Goal: Information Seeking & Learning: Learn about a topic

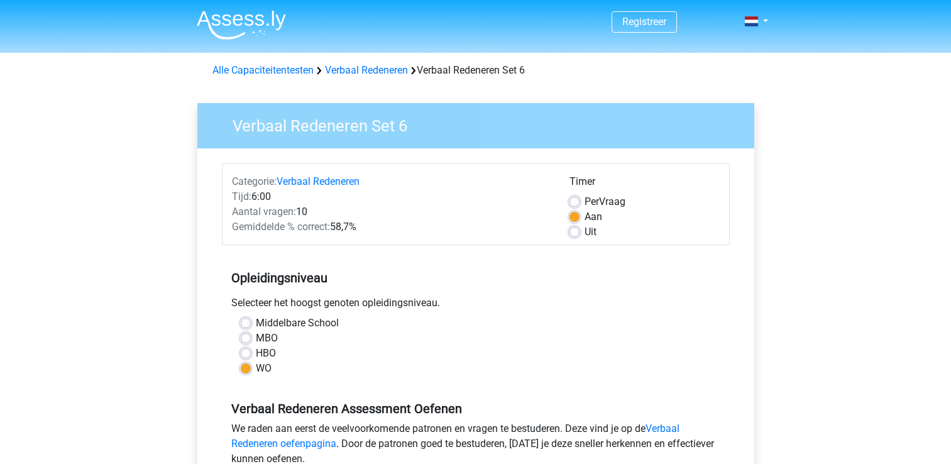
scroll to position [314, 0]
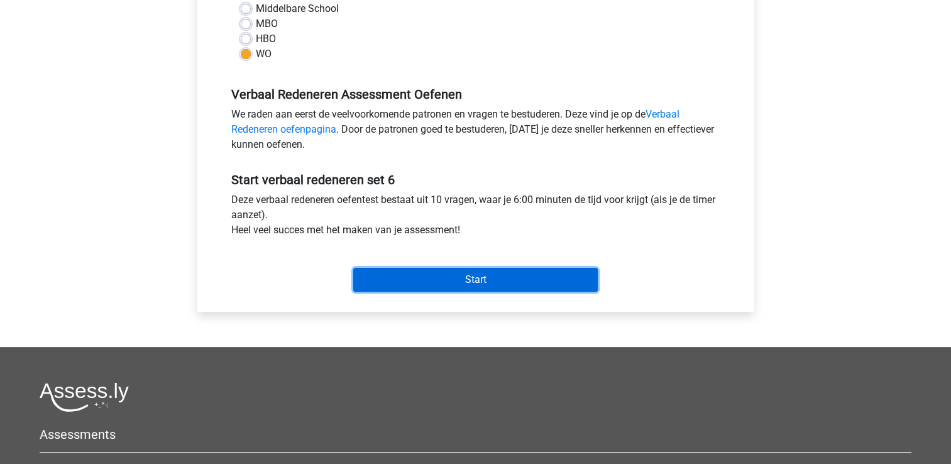
click at [395, 290] on input "Start" at bounding box center [475, 280] width 245 height 24
click at [392, 283] on input "Start" at bounding box center [475, 280] width 245 height 24
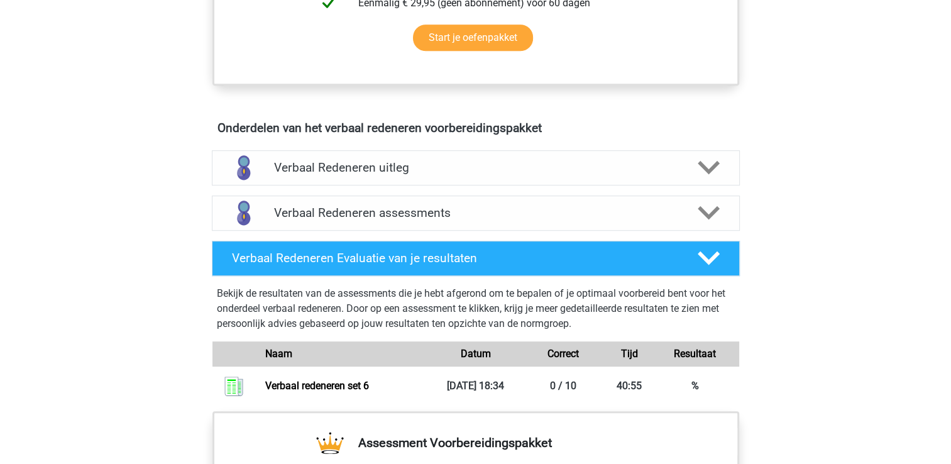
scroll to position [637, 0]
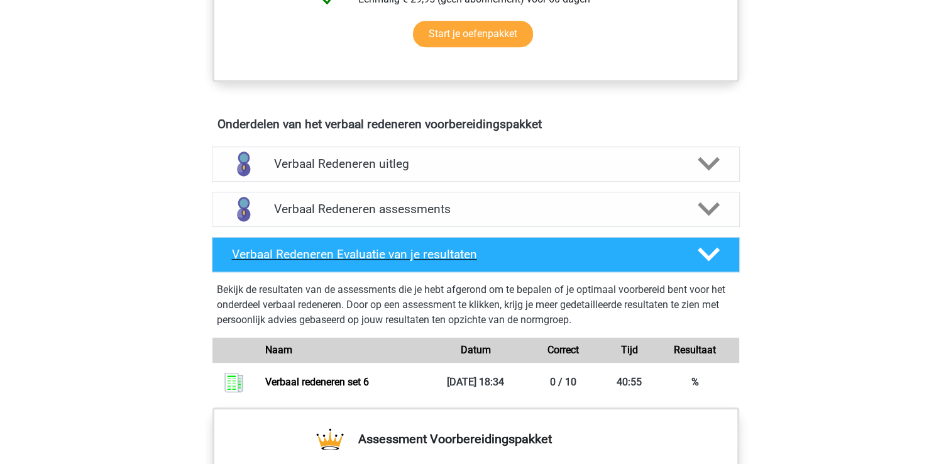
click at [707, 255] on polygon at bounding box center [709, 255] width 22 height 14
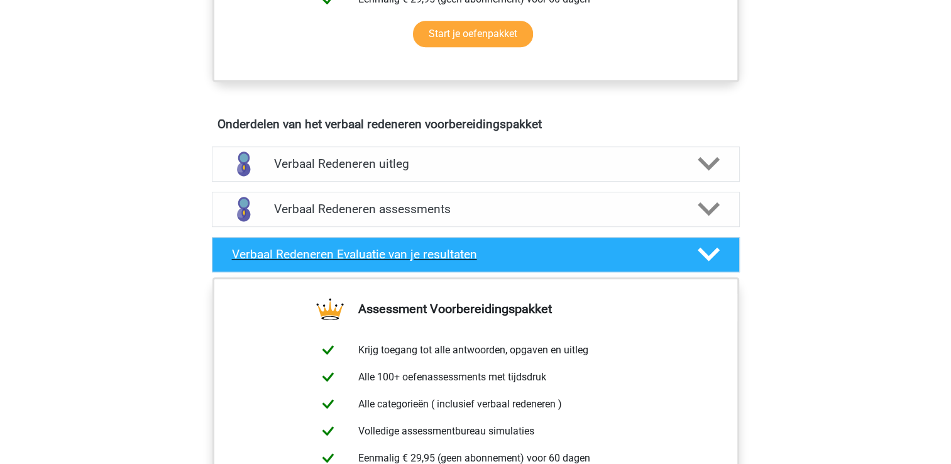
click at [709, 255] on polygon at bounding box center [709, 255] width 22 height 14
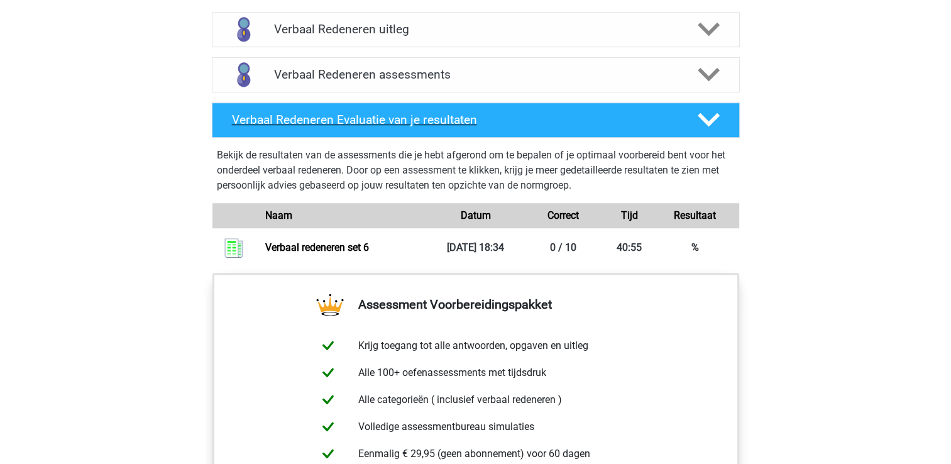
scroll to position [826, 0]
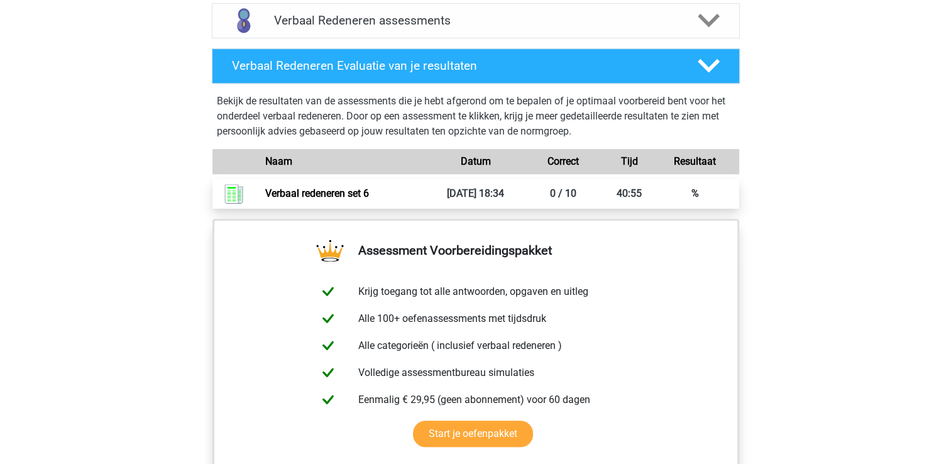
click at [298, 190] on link "Verbaal redeneren set 6" at bounding box center [317, 193] width 104 height 12
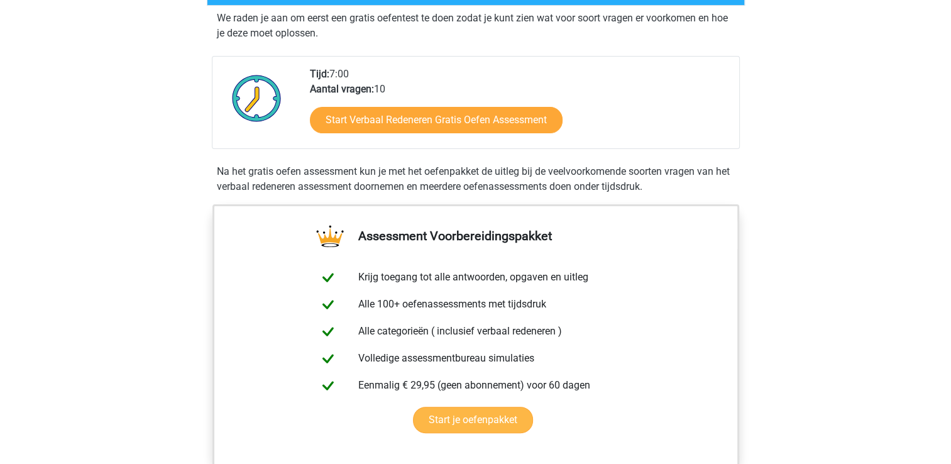
scroll to position [503, 0]
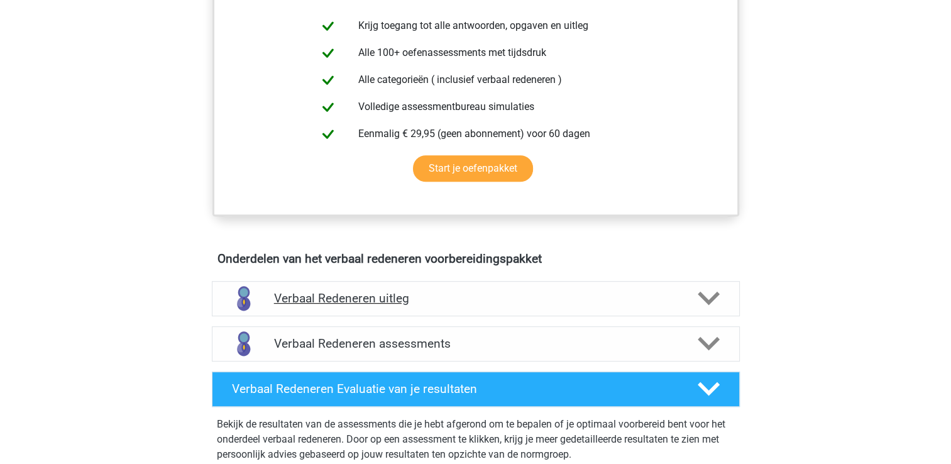
click at [704, 302] on icon at bounding box center [709, 298] width 22 height 22
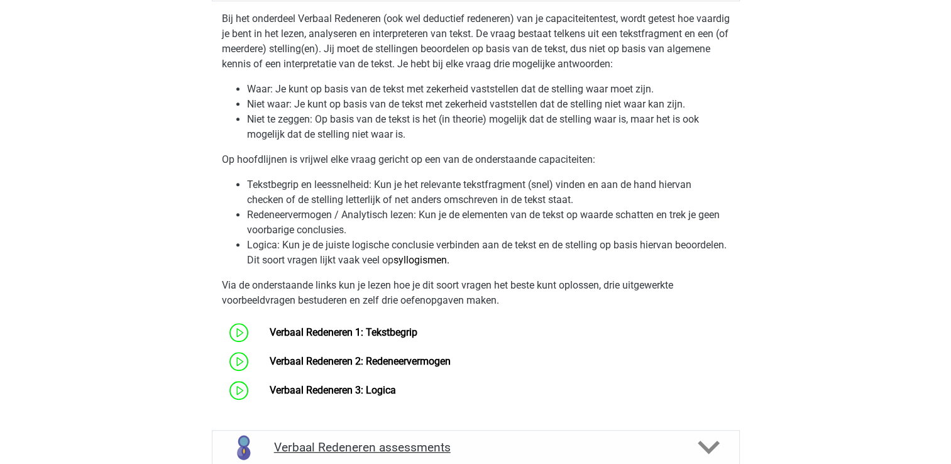
scroll to position [880, 0]
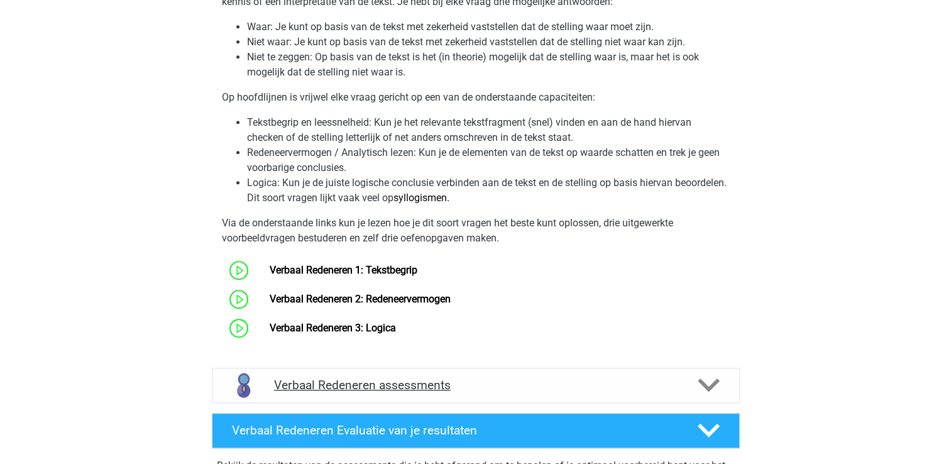
click at [699, 377] on icon at bounding box center [709, 385] width 22 height 22
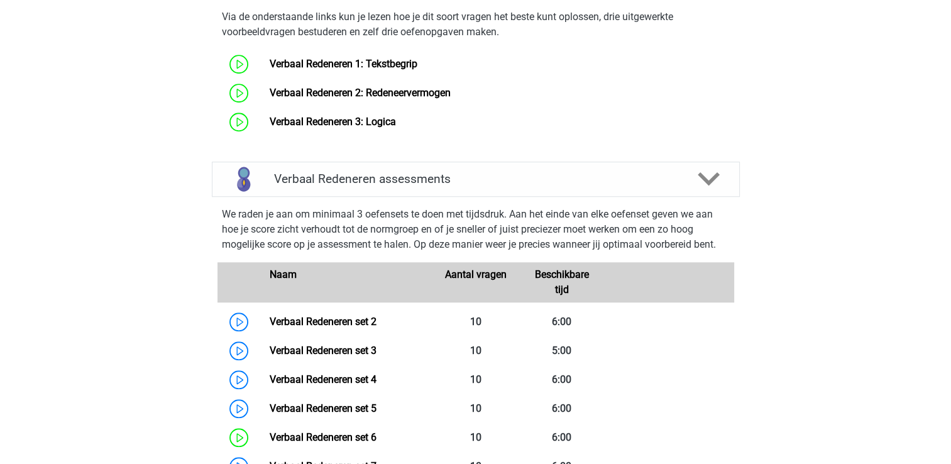
scroll to position [1257, 0]
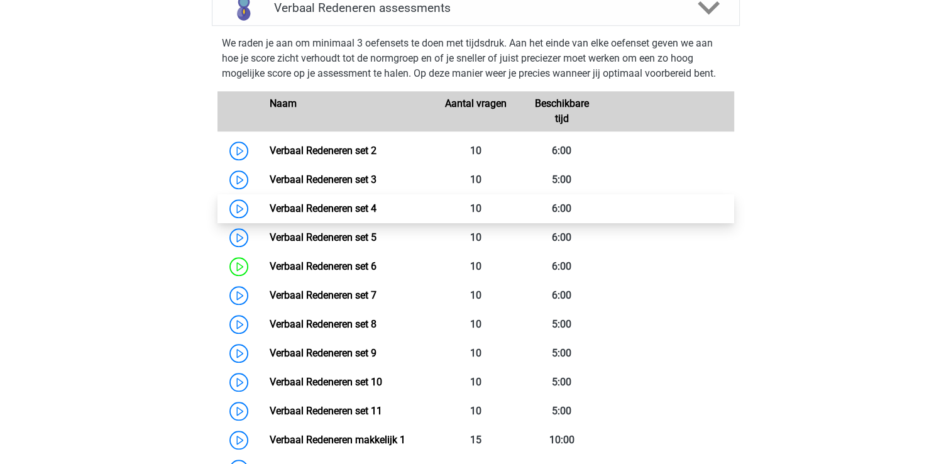
click at [289, 202] on link "Verbaal Redeneren set 4" at bounding box center [323, 208] width 107 height 12
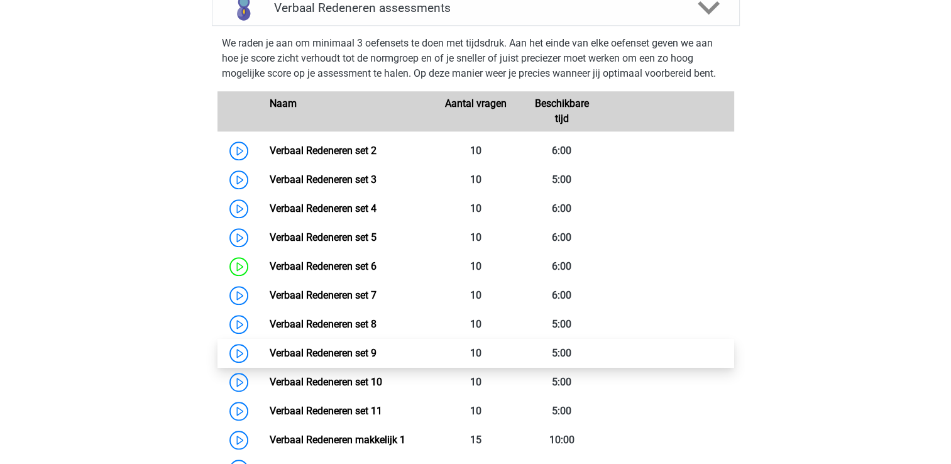
click at [355, 351] on link "Verbaal Redeneren set 9" at bounding box center [323, 353] width 107 height 12
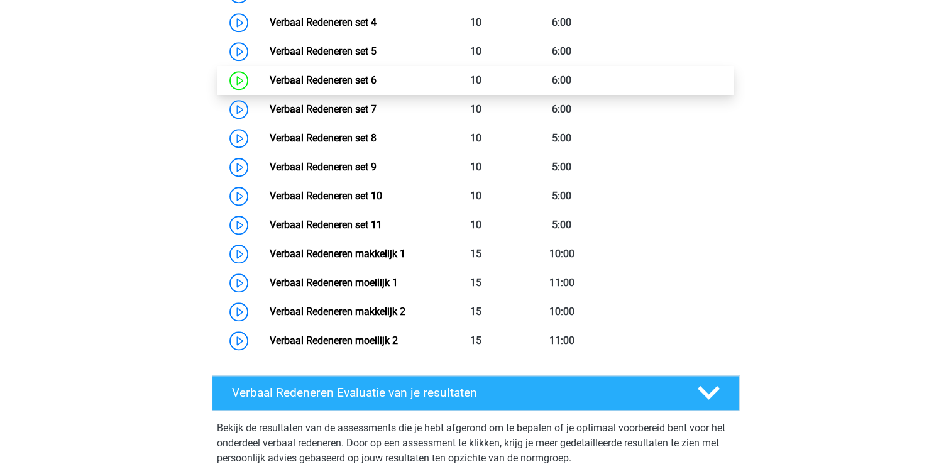
scroll to position [1446, 0]
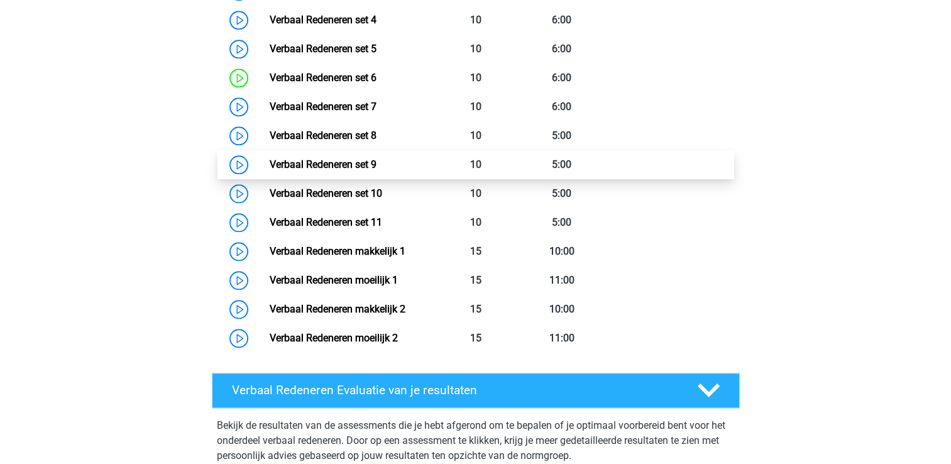
click at [319, 160] on link "Verbaal Redeneren set 9" at bounding box center [323, 164] width 107 height 12
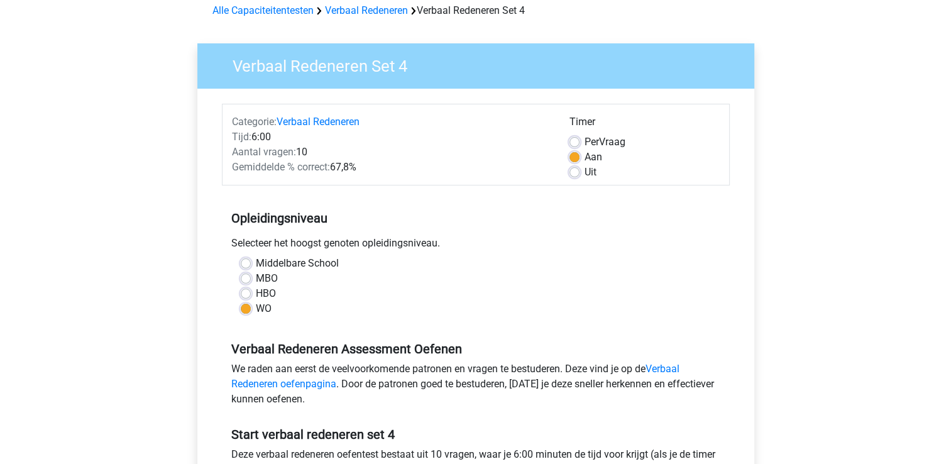
scroll to position [251, 0]
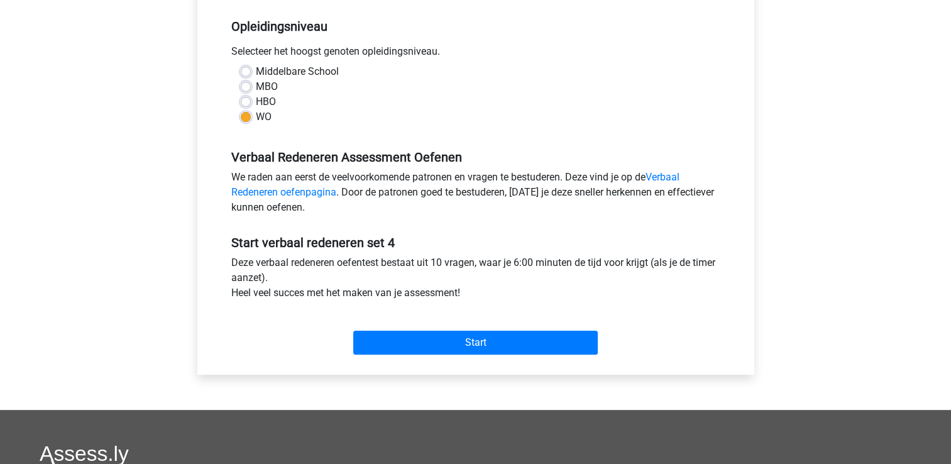
click at [534, 354] on div "Start" at bounding box center [476, 333] width 508 height 54
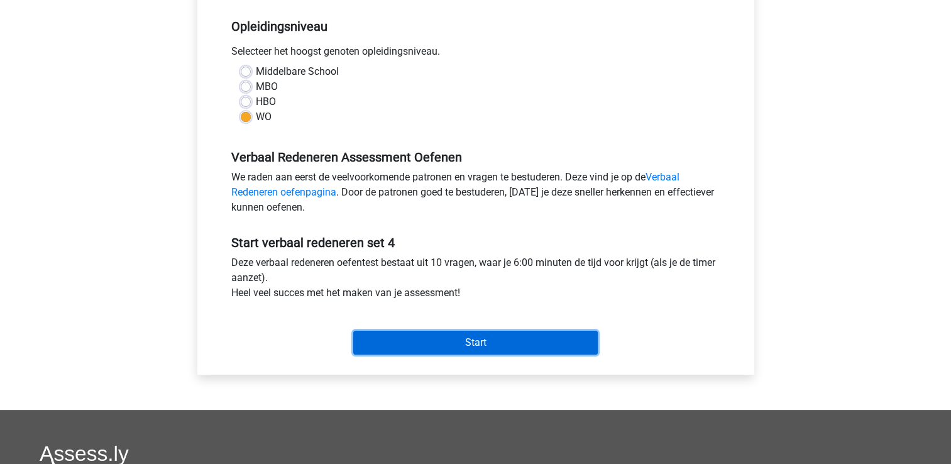
click at [526, 348] on input "Start" at bounding box center [475, 343] width 245 height 24
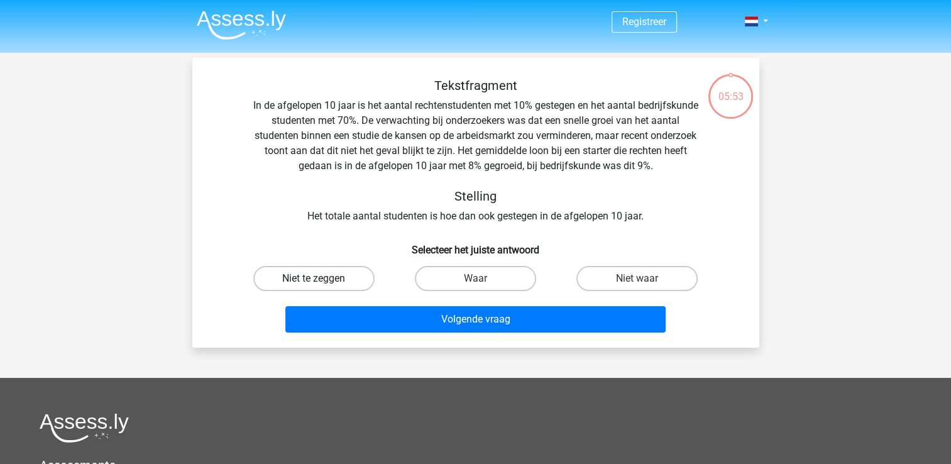
click at [336, 277] on label "Niet te zeggen" at bounding box center [313, 278] width 121 height 25
click at [322, 279] on input "Niet te zeggen" at bounding box center [318, 283] width 8 height 8
radio input "true"
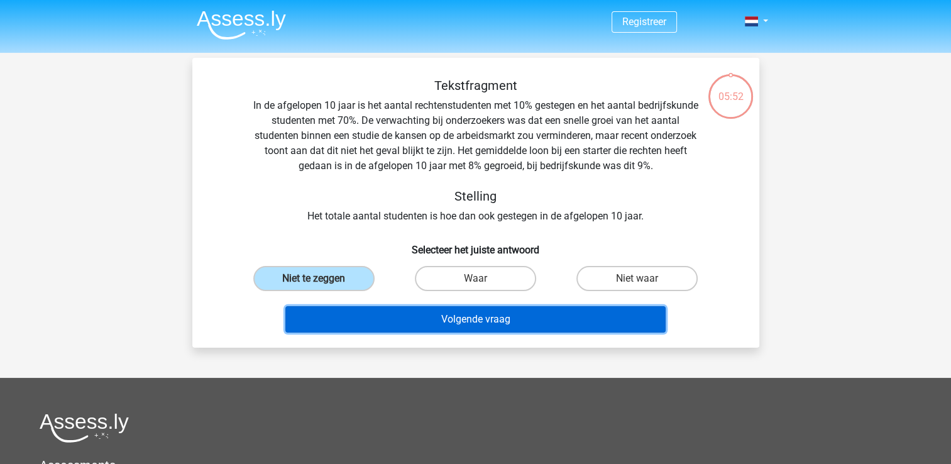
click at [412, 323] on button "Volgende vraag" at bounding box center [475, 319] width 380 height 26
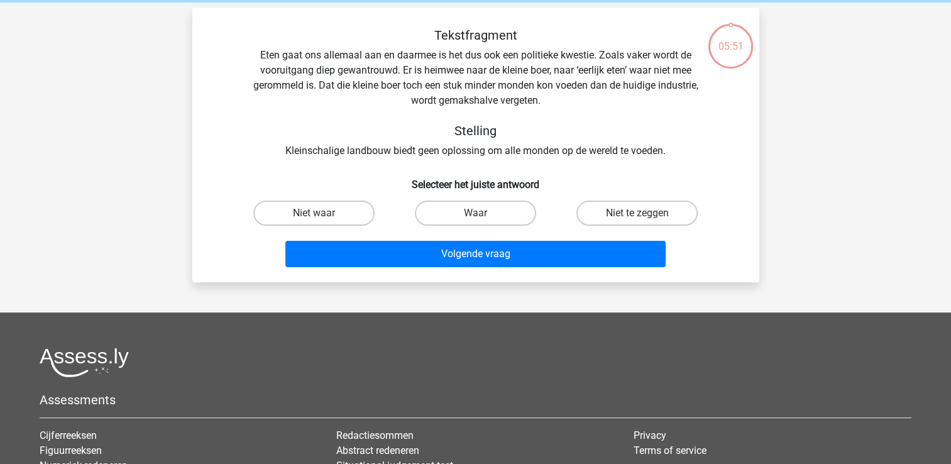
scroll to position [58, 0]
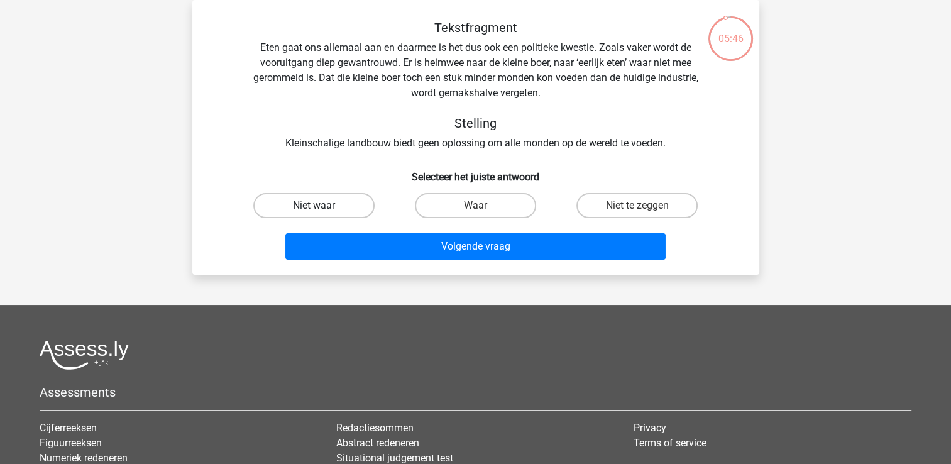
click at [312, 207] on label "Niet waar" at bounding box center [313, 205] width 121 height 25
click at [314, 207] on input "Niet waar" at bounding box center [318, 210] width 8 height 8
radio input "true"
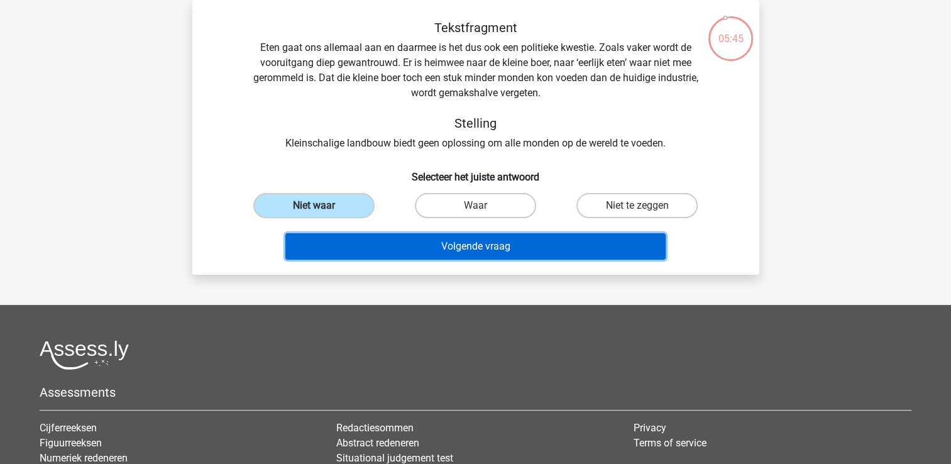
click at [389, 244] on button "Volgende vraag" at bounding box center [475, 246] width 380 height 26
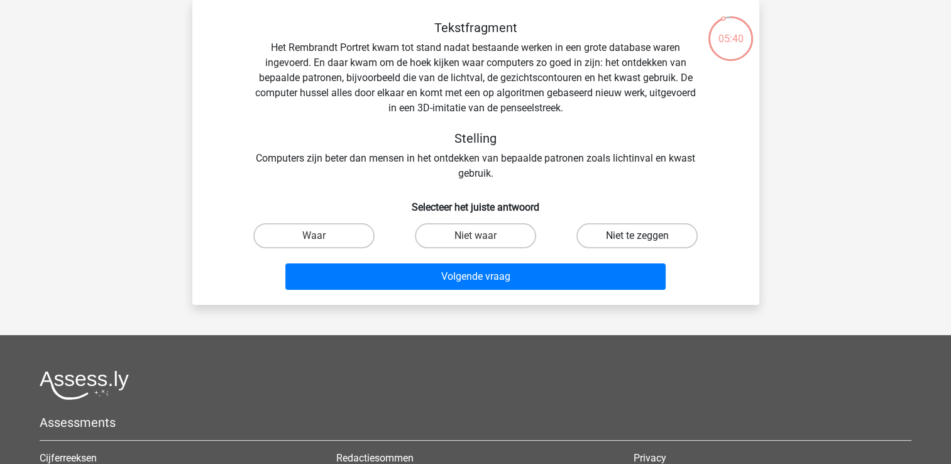
click at [607, 232] on label "Niet te zeggen" at bounding box center [637, 235] width 121 height 25
click at [637, 236] on input "Niet te zeggen" at bounding box center [641, 240] width 8 height 8
radio input "true"
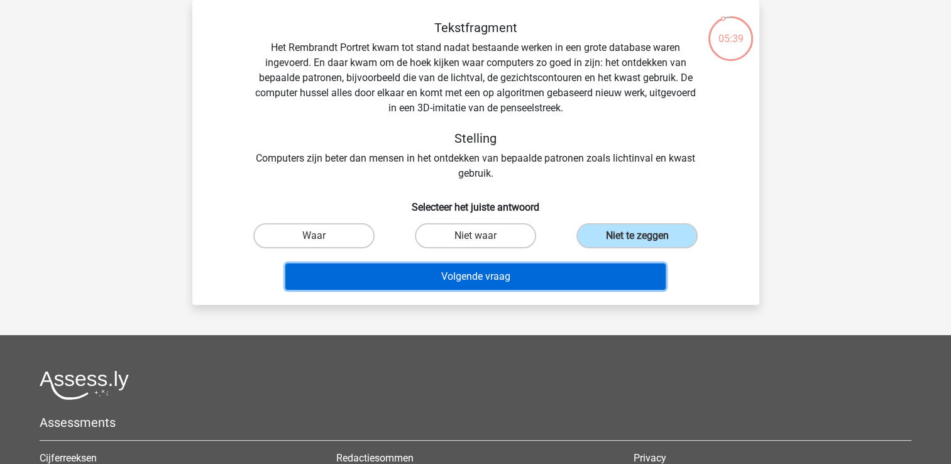
click at [549, 270] on button "Volgende vraag" at bounding box center [475, 276] width 380 height 26
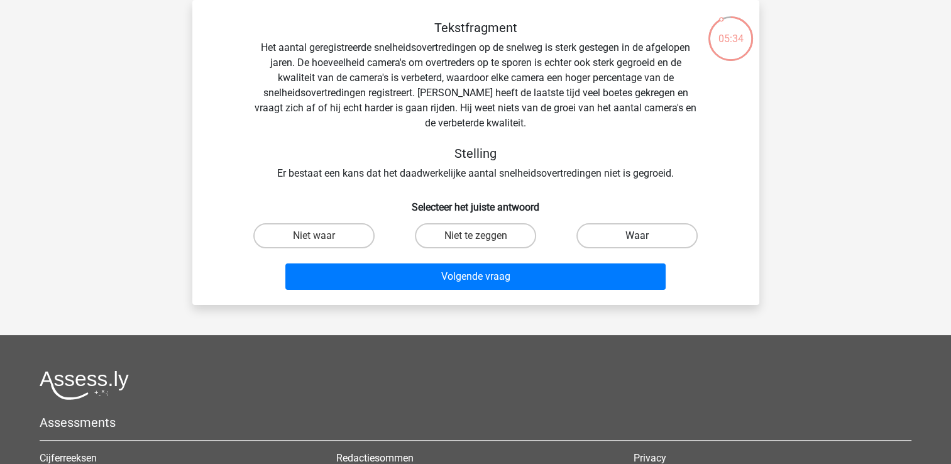
click at [675, 232] on label "Waar" at bounding box center [637, 235] width 121 height 25
click at [646, 236] on input "Waar" at bounding box center [641, 240] width 8 height 8
radio input "true"
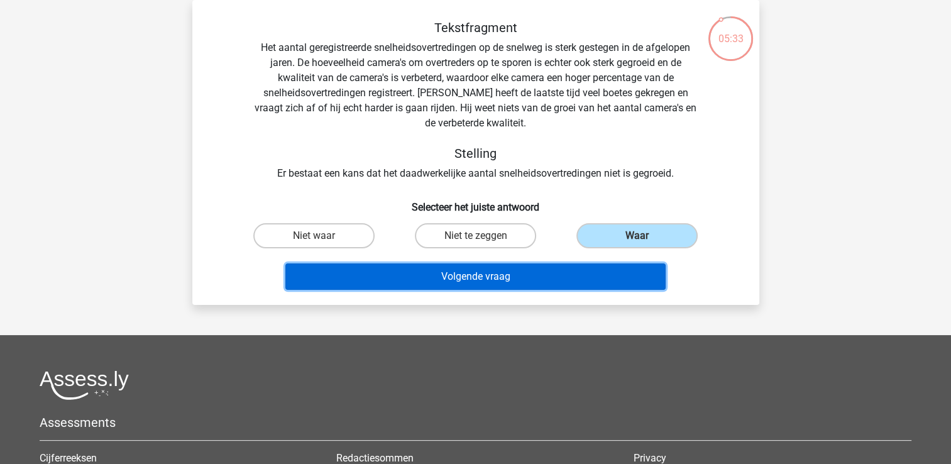
click at [533, 278] on button "Volgende vraag" at bounding box center [475, 276] width 380 height 26
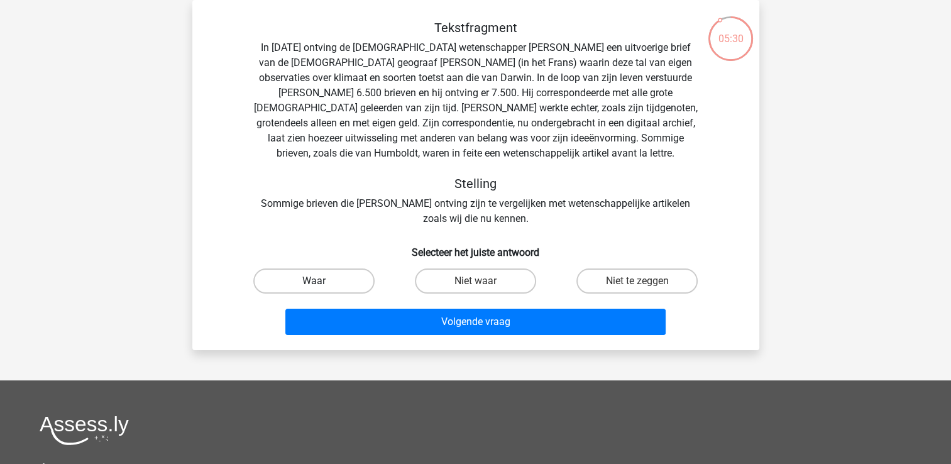
click at [355, 284] on label "Waar" at bounding box center [313, 280] width 121 height 25
click at [322, 284] on input "Waar" at bounding box center [318, 285] width 8 height 8
radio input "true"
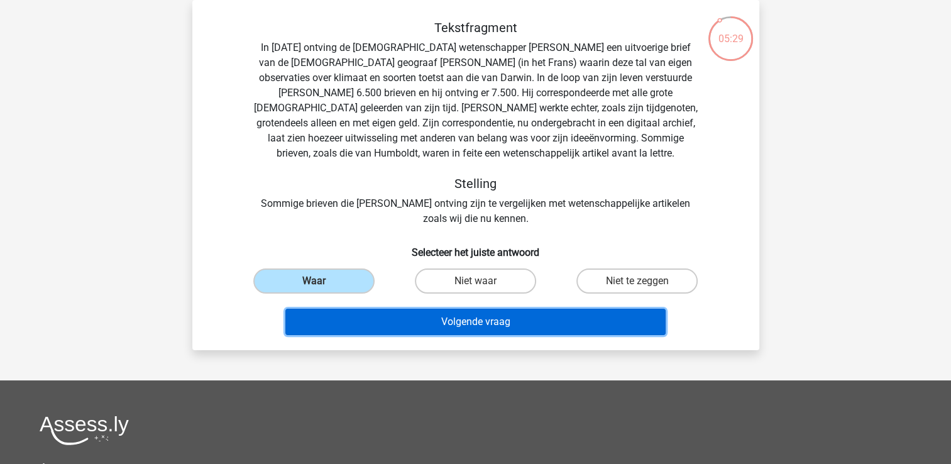
click at [414, 316] on button "Volgende vraag" at bounding box center [475, 322] width 380 height 26
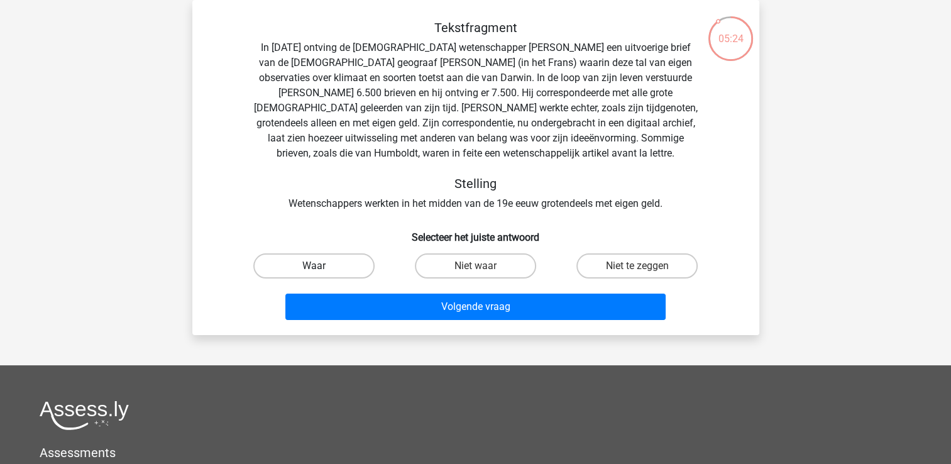
click at [353, 260] on label "Waar" at bounding box center [313, 265] width 121 height 25
click at [322, 266] on input "Waar" at bounding box center [318, 270] width 8 height 8
radio input "true"
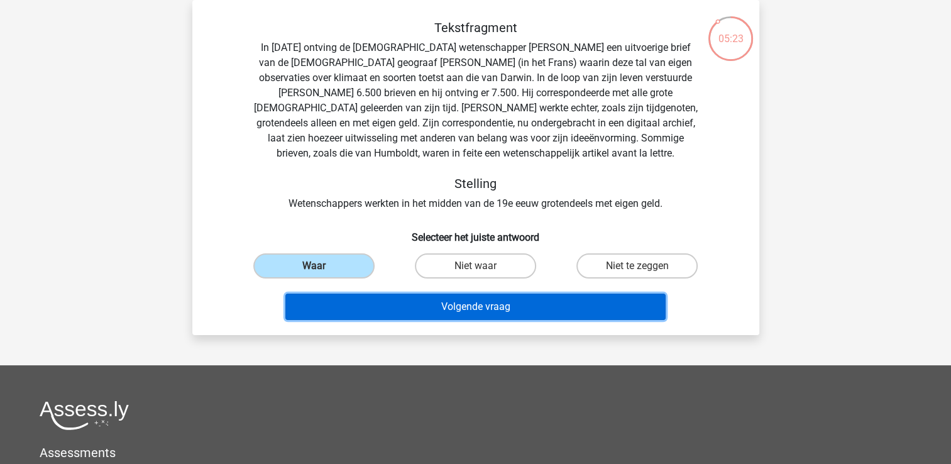
click at [404, 306] on button "Volgende vraag" at bounding box center [475, 307] width 380 height 26
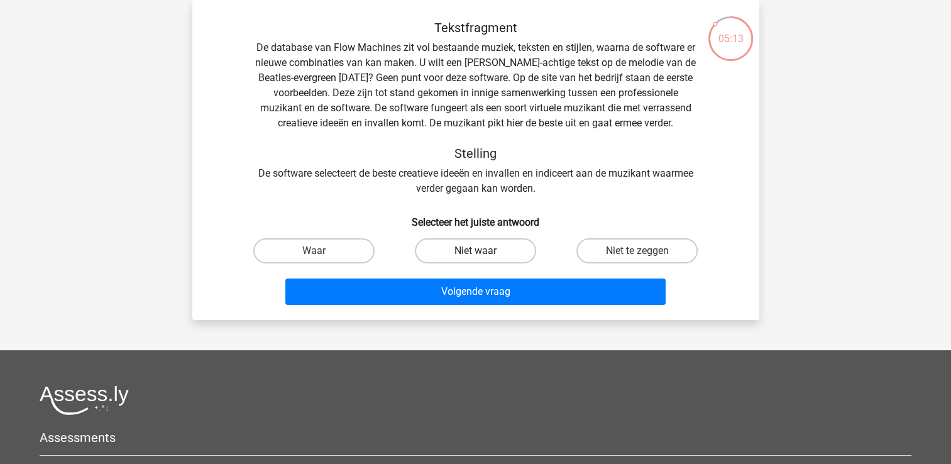
click at [502, 250] on label "Niet waar" at bounding box center [475, 250] width 121 height 25
click at [483, 251] on input "Niet waar" at bounding box center [479, 255] width 8 height 8
radio input "true"
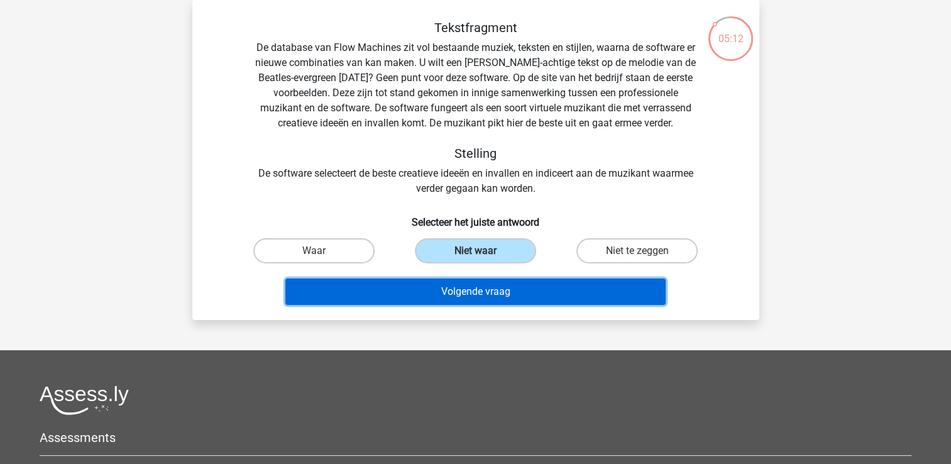
click at [500, 290] on button "Volgende vraag" at bounding box center [475, 292] width 380 height 26
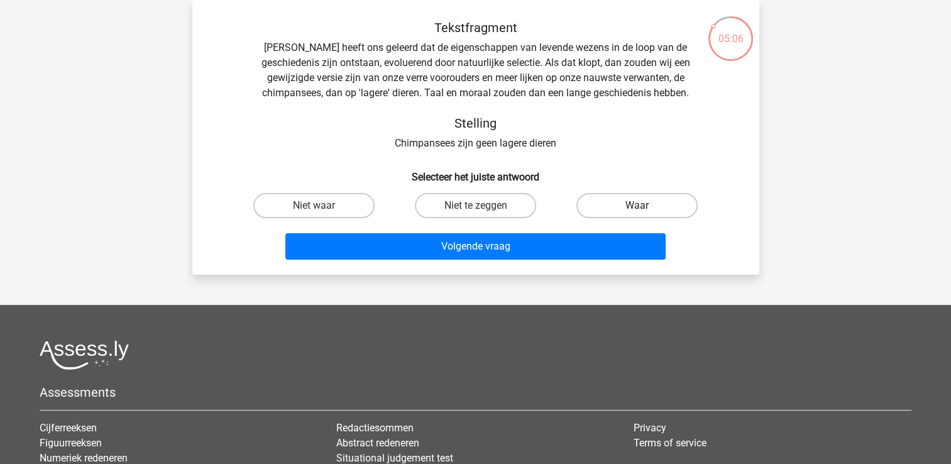
click at [611, 204] on label "Waar" at bounding box center [637, 205] width 121 height 25
click at [637, 206] on input "Waar" at bounding box center [641, 210] width 8 height 8
radio input "true"
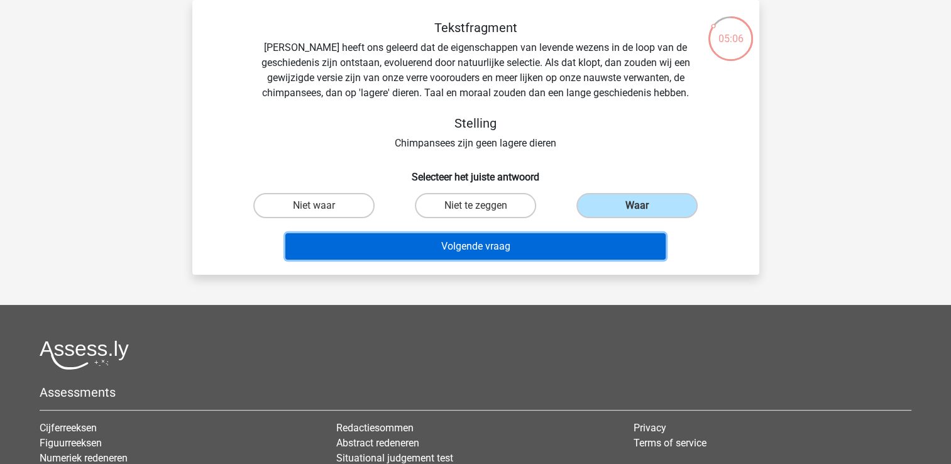
click at [515, 235] on button "Volgende vraag" at bounding box center [475, 246] width 380 height 26
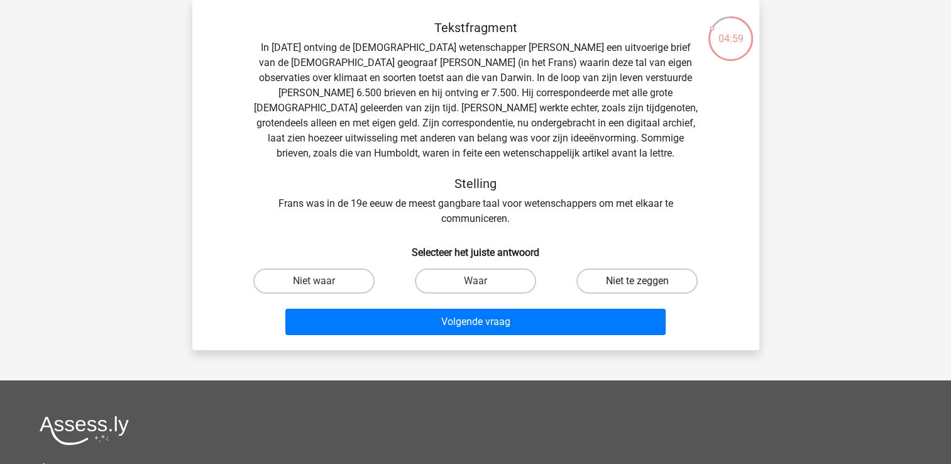
click at [604, 280] on label "Niet te zeggen" at bounding box center [637, 280] width 121 height 25
click at [637, 281] on input "Niet te zeggen" at bounding box center [641, 285] width 8 height 8
radio input "true"
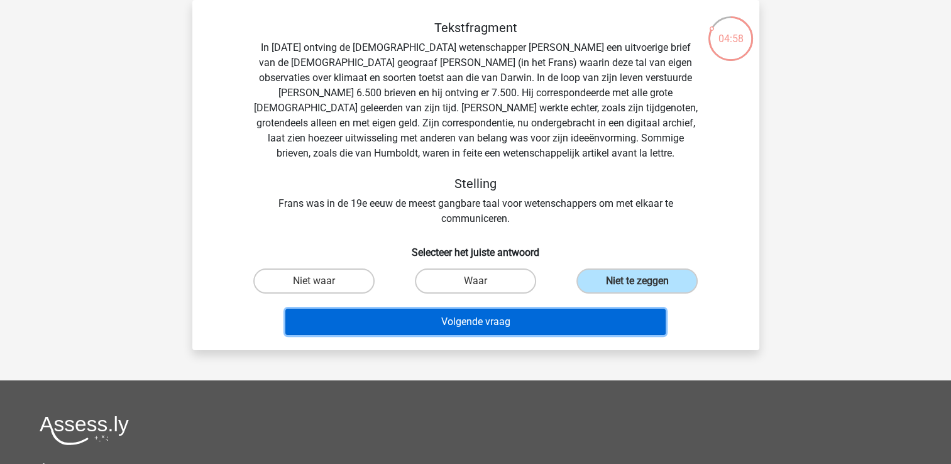
click at [513, 317] on button "Volgende vraag" at bounding box center [475, 322] width 380 height 26
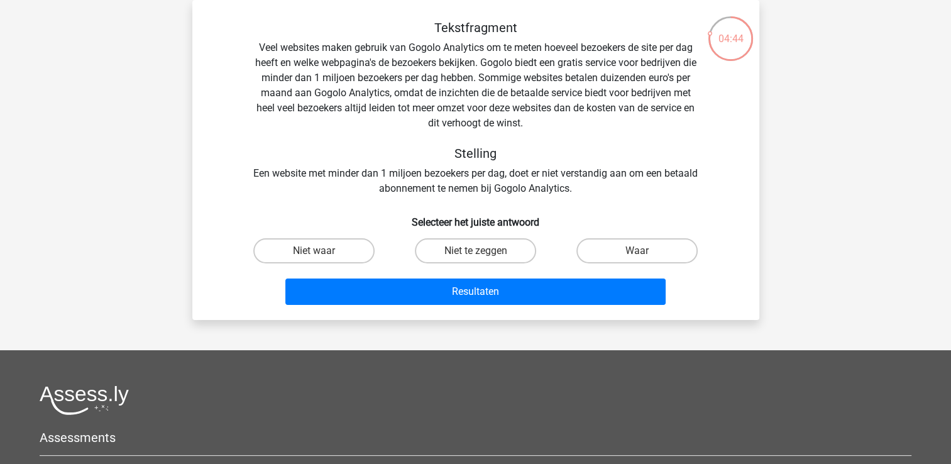
click at [477, 254] on input "Niet te zeggen" at bounding box center [479, 255] width 8 height 8
radio input "true"
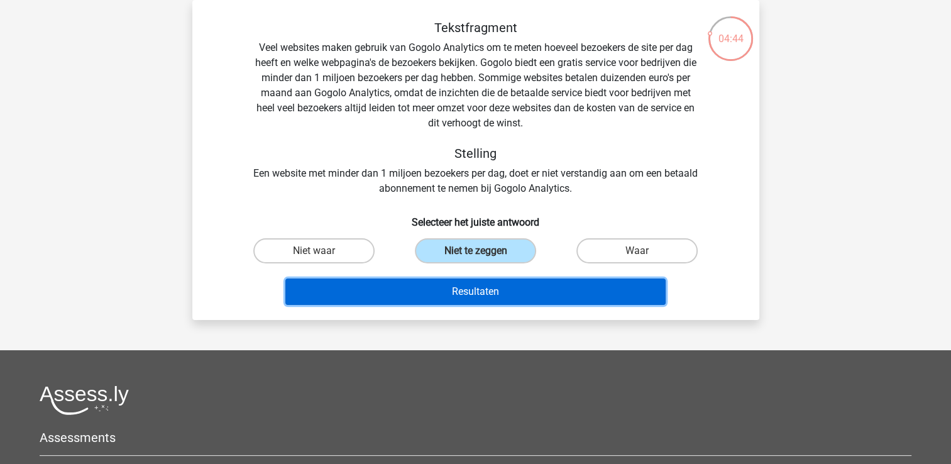
click at [480, 287] on button "Resultaten" at bounding box center [475, 292] width 380 height 26
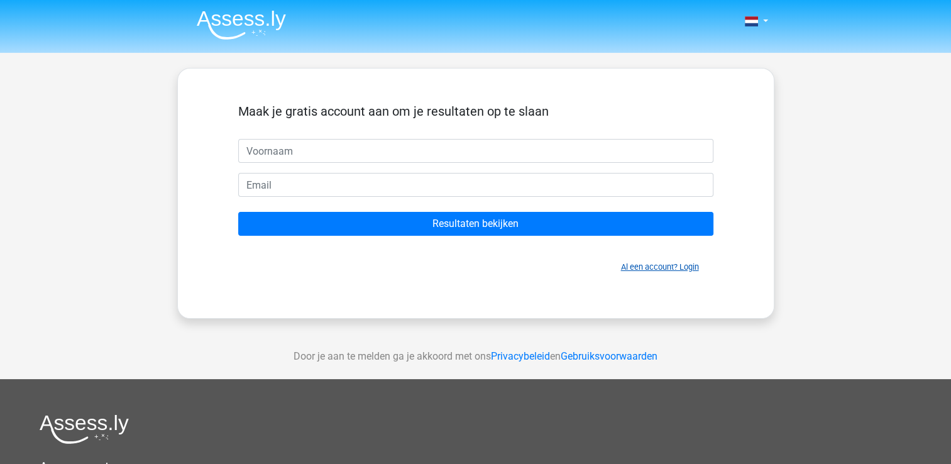
click at [639, 262] on link "Al een account? Login" at bounding box center [660, 266] width 78 height 9
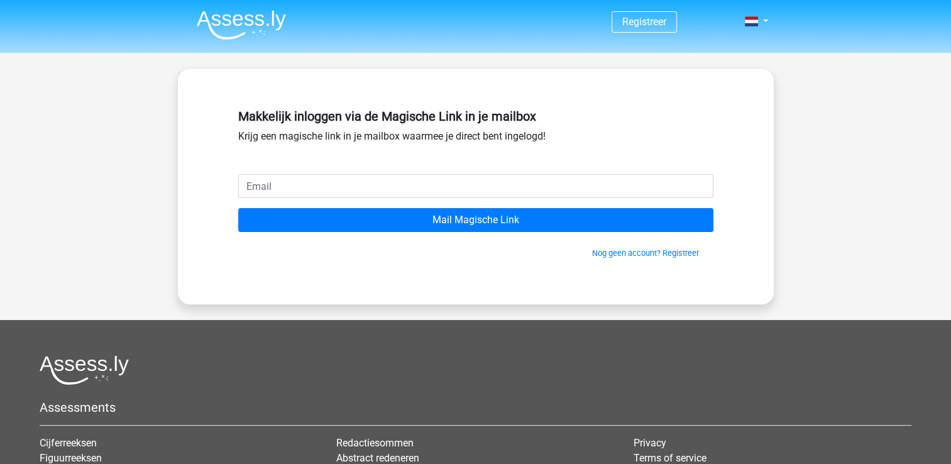
drag, startPoint x: 255, startPoint y: 179, endPoint x: 259, endPoint y: 185, distance: 6.8
click at [256, 179] on input "email" at bounding box center [475, 186] width 475 height 24
type input "stevensfilip@hotmail.com"
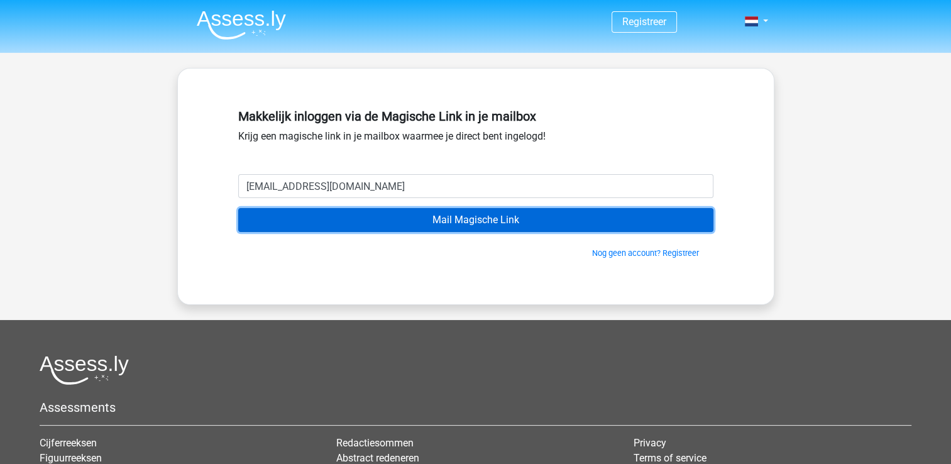
click at [490, 220] on input "Mail Magische Link" at bounding box center [475, 220] width 475 height 24
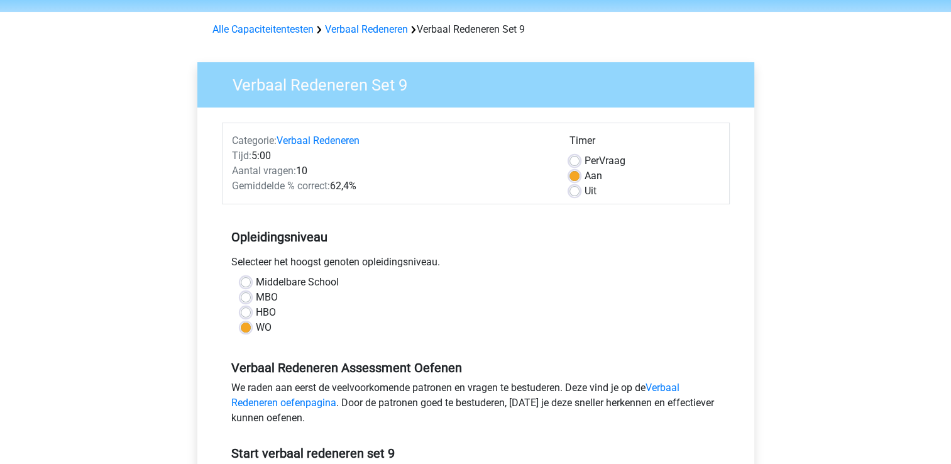
scroll to position [63, 0]
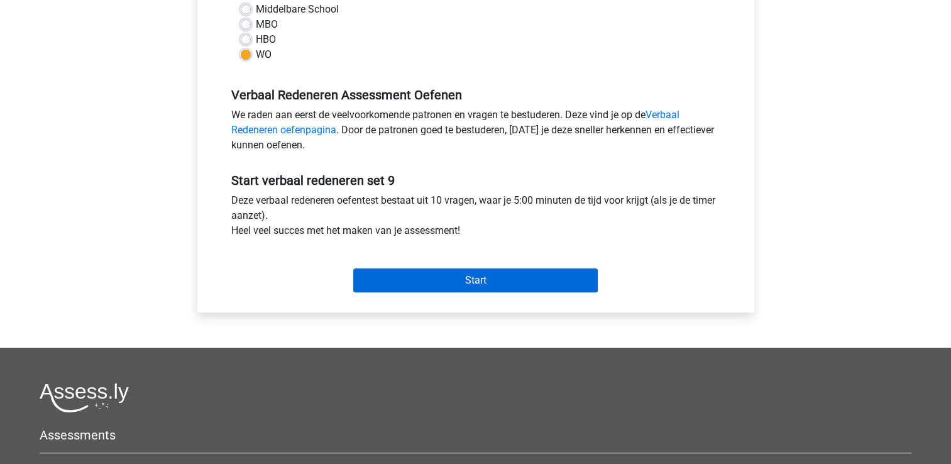
scroll to position [314, 0]
click at [439, 278] on input "Start" at bounding box center [475, 280] width 245 height 24
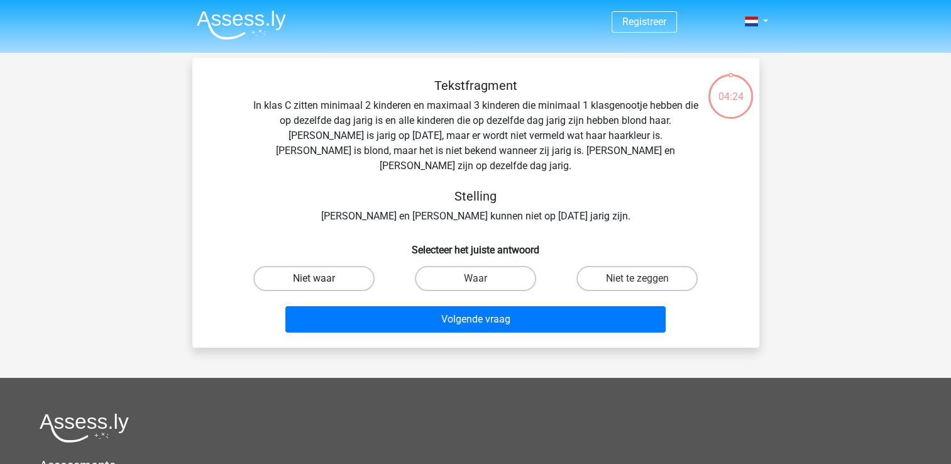
click at [348, 266] on label "Niet waar" at bounding box center [313, 278] width 121 height 25
click at [322, 279] on input "Niet waar" at bounding box center [318, 283] width 8 height 8
radio input "true"
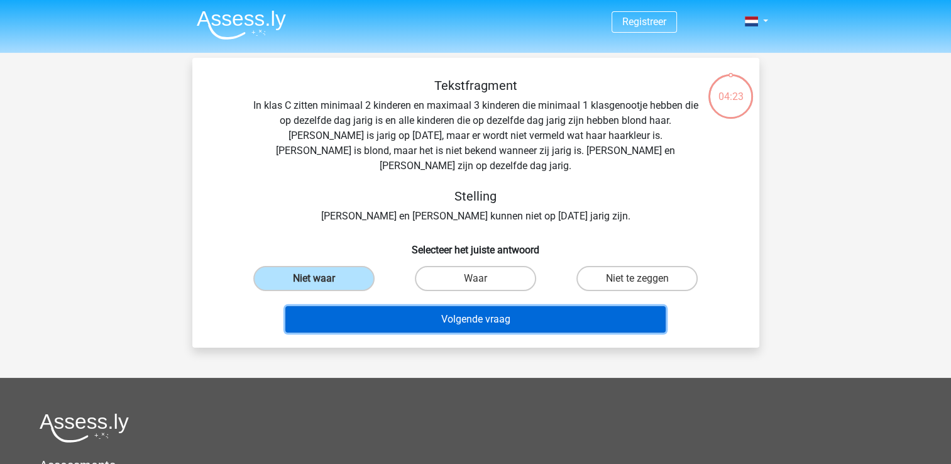
click at [419, 306] on button "Volgende vraag" at bounding box center [475, 319] width 380 height 26
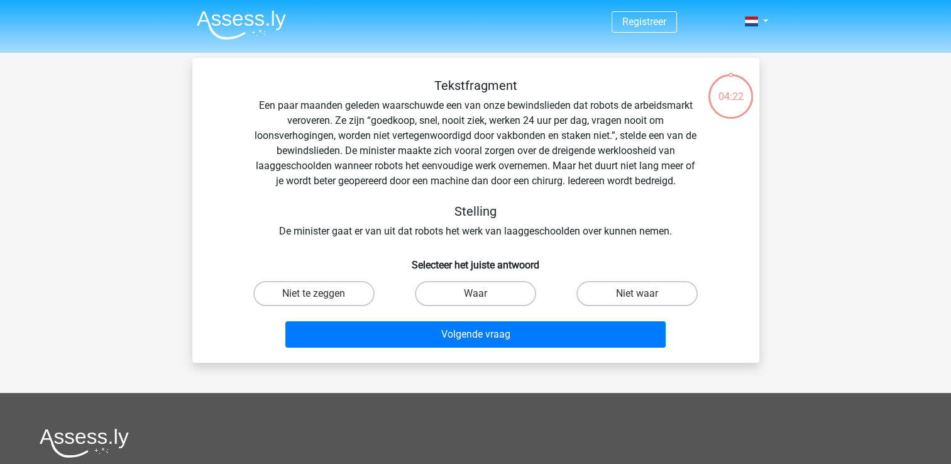
scroll to position [58, 0]
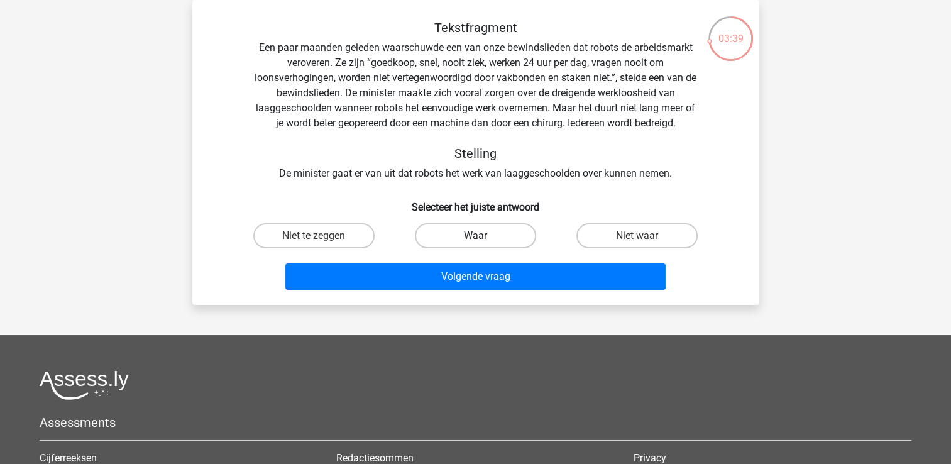
click at [478, 233] on label "Waar" at bounding box center [475, 235] width 121 height 25
click at [478, 236] on input "Waar" at bounding box center [479, 240] width 8 height 8
radio input "true"
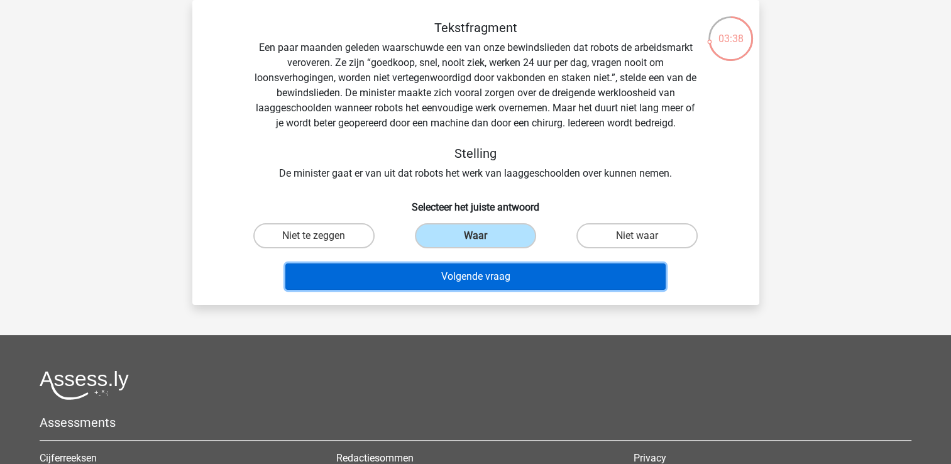
click at [469, 273] on button "Volgende vraag" at bounding box center [475, 276] width 380 height 26
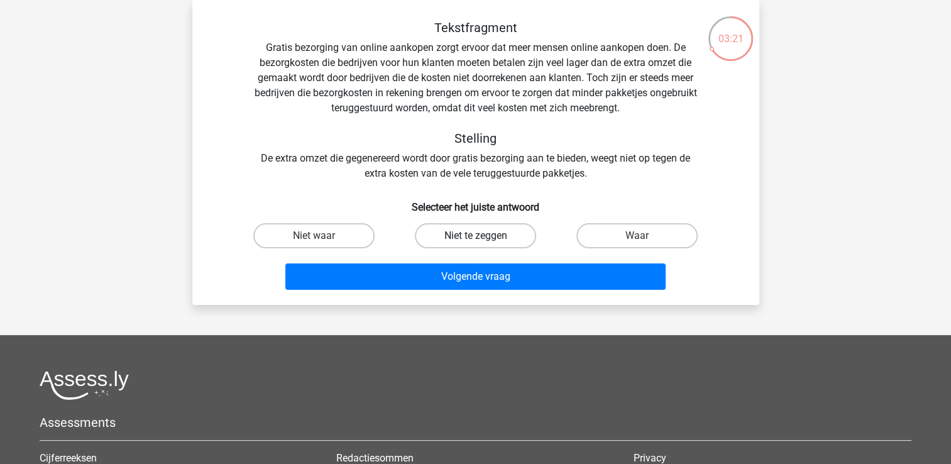
click at [455, 238] on label "Niet te zeggen" at bounding box center [475, 235] width 121 height 25
click at [475, 238] on input "Niet te zeggen" at bounding box center [479, 240] width 8 height 8
radio input "true"
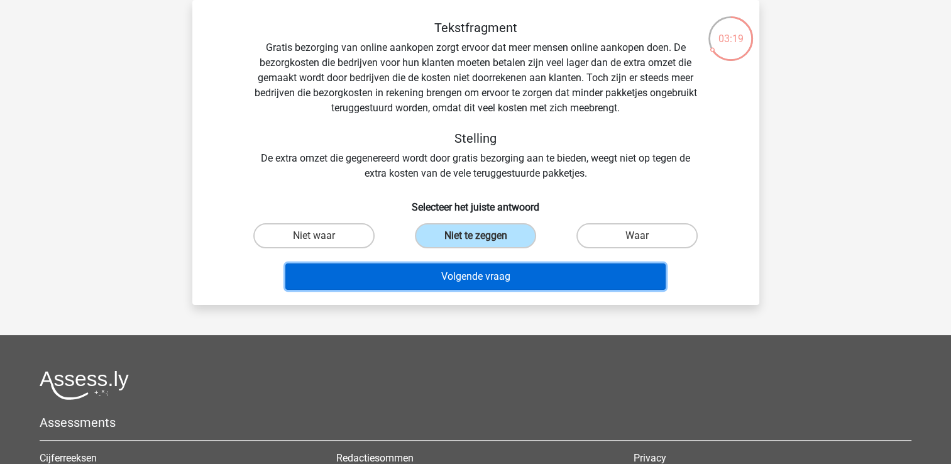
click at [446, 276] on button "Volgende vraag" at bounding box center [475, 276] width 380 height 26
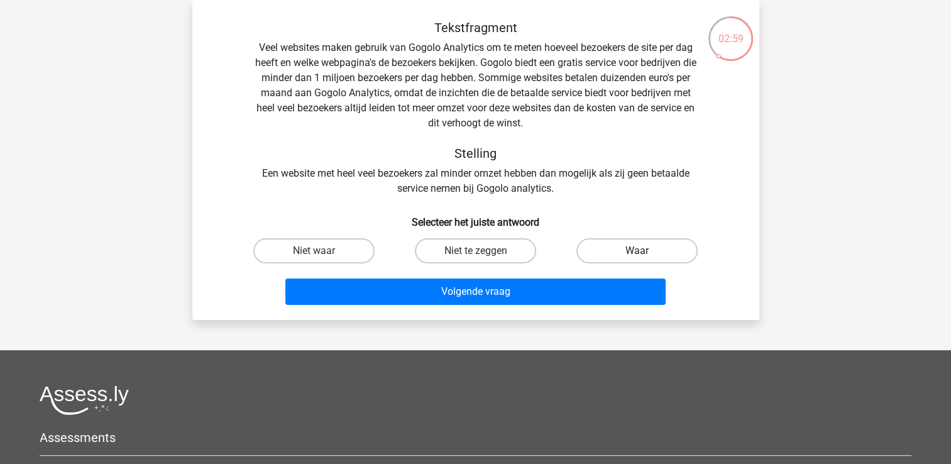
click at [630, 256] on label "Waar" at bounding box center [637, 250] width 121 height 25
click at [637, 256] on input "Waar" at bounding box center [641, 255] width 8 height 8
radio input "true"
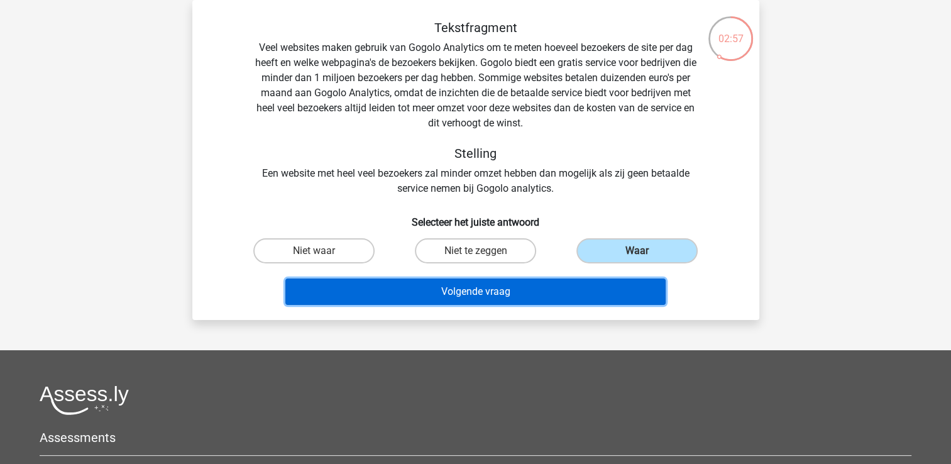
click at [498, 295] on button "Volgende vraag" at bounding box center [475, 292] width 380 height 26
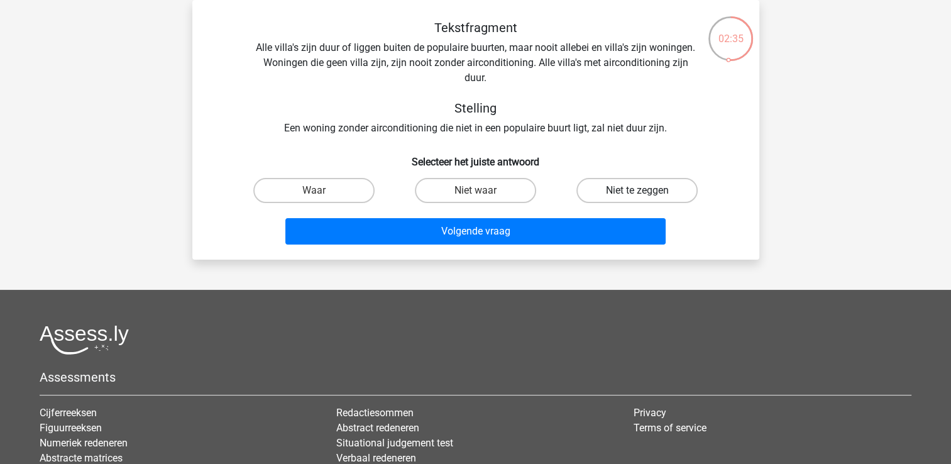
click at [601, 185] on label "Niet te zeggen" at bounding box center [637, 190] width 121 height 25
click at [637, 190] on input "Niet te zeggen" at bounding box center [641, 194] width 8 height 8
radio input "true"
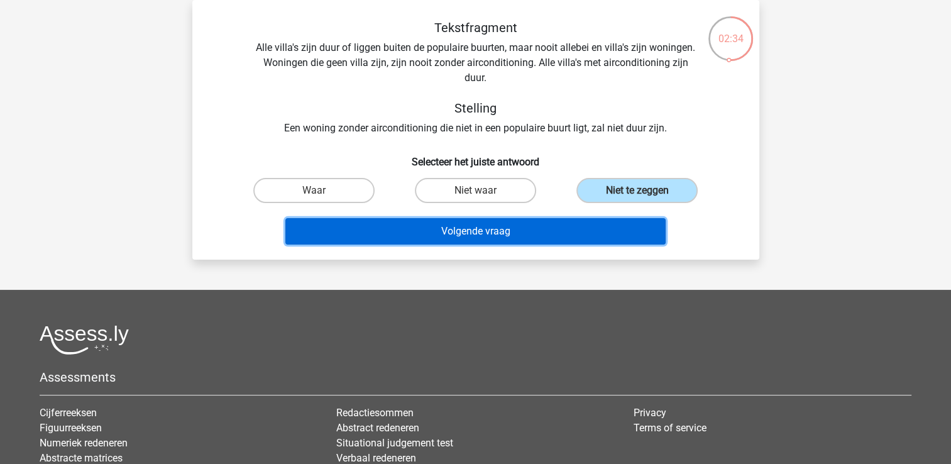
click at [517, 229] on button "Volgende vraag" at bounding box center [475, 231] width 380 height 26
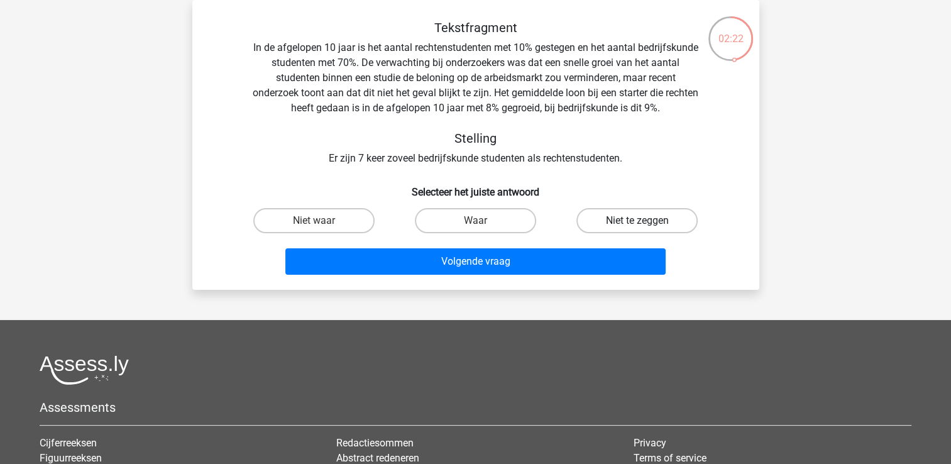
drag, startPoint x: 626, startPoint y: 223, endPoint x: 623, endPoint y: 215, distance: 8.2
click at [624, 216] on label "Niet te zeggen" at bounding box center [637, 220] width 121 height 25
click at [637, 221] on input "Niet te zeggen" at bounding box center [641, 225] width 8 height 8
radio input "true"
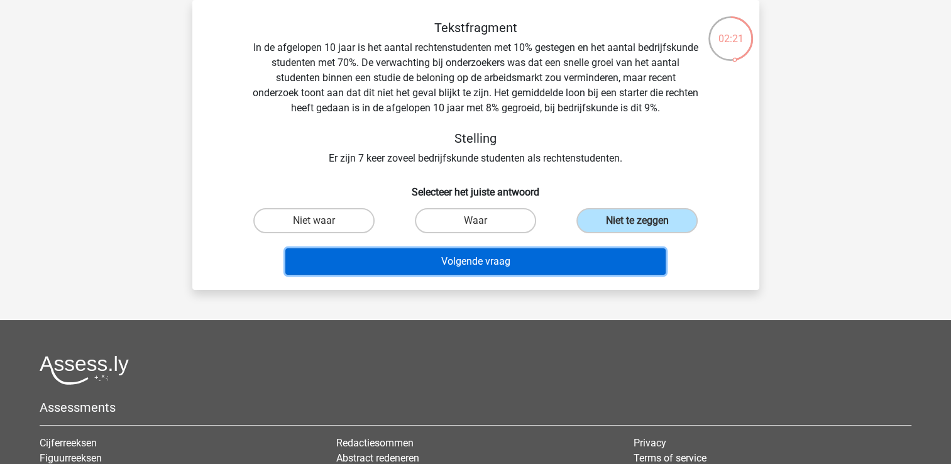
click at [538, 267] on button "Volgende vraag" at bounding box center [475, 261] width 380 height 26
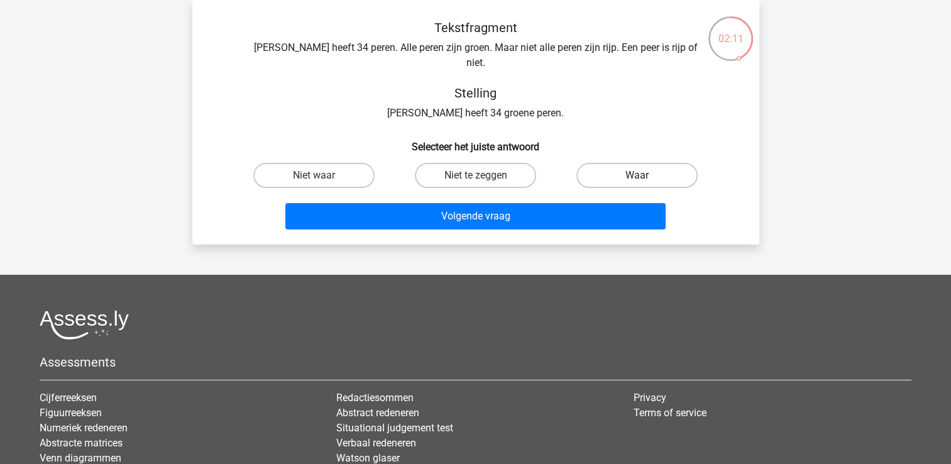
click at [623, 163] on label "Waar" at bounding box center [637, 175] width 121 height 25
click at [637, 175] on input "Waar" at bounding box center [641, 179] width 8 height 8
radio input "true"
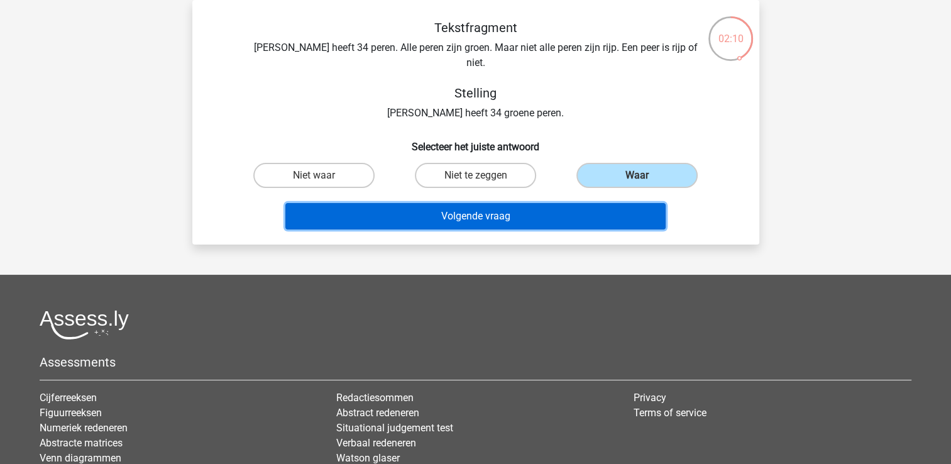
click at [540, 211] on button "Volgende vraag" at bounding box center [475, 216] width 380 height 26
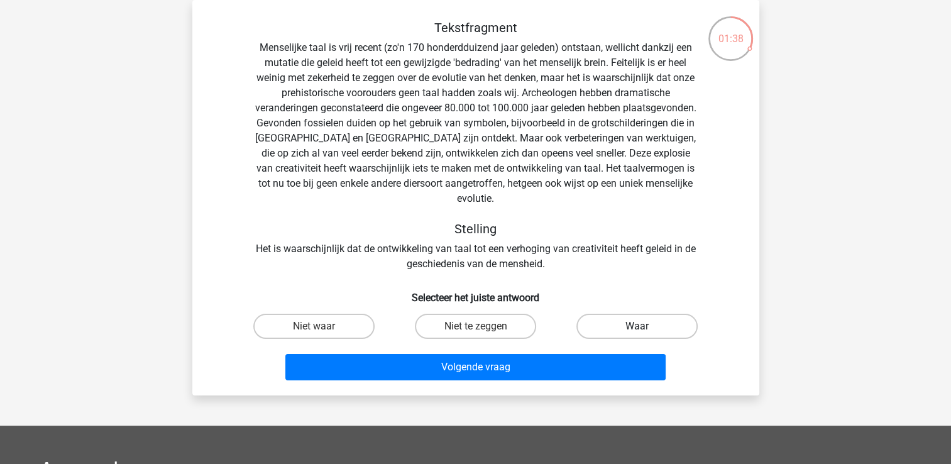
click at [624, 314] on label "Waar" at bounding box center [637, 326] width 121 height 25
click at [637, 326] on input "Waar" at bounding box center [641, 330] width 8 height 8
radio input "true"
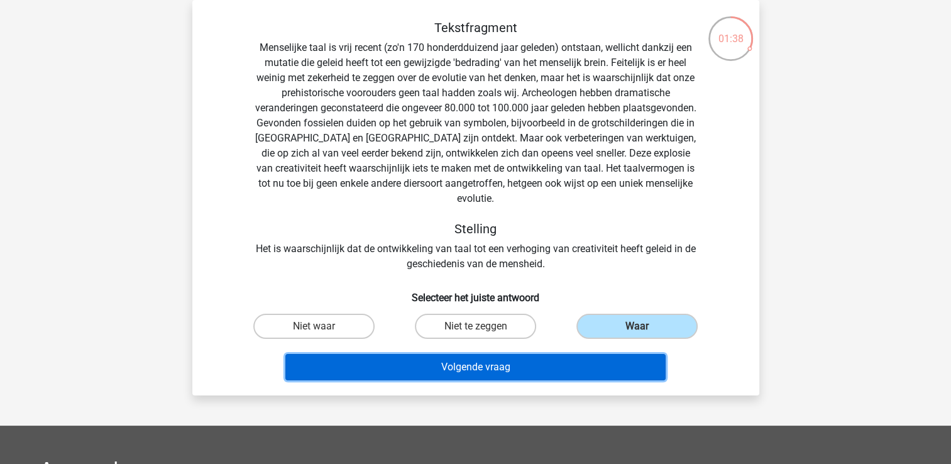
click at [506, 356] on button "Volgende vraag" at bounding box center [475, 367] width 380 height 26
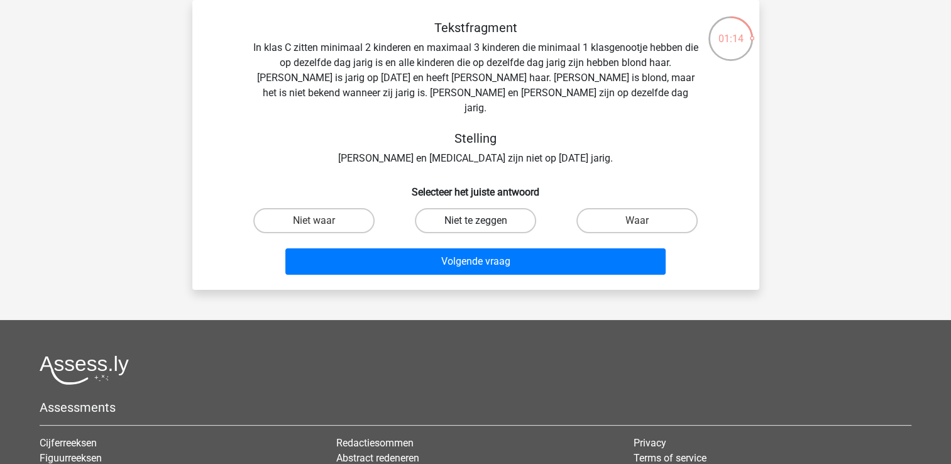
click at [463, 208] on label "Niet te zeggen" at bounding box center [475, 220] width 121 height 25
click at [475, 221] on input "Niet te zeggen" at bounding box center [479, 225] width 8 height 8
radio input "true"
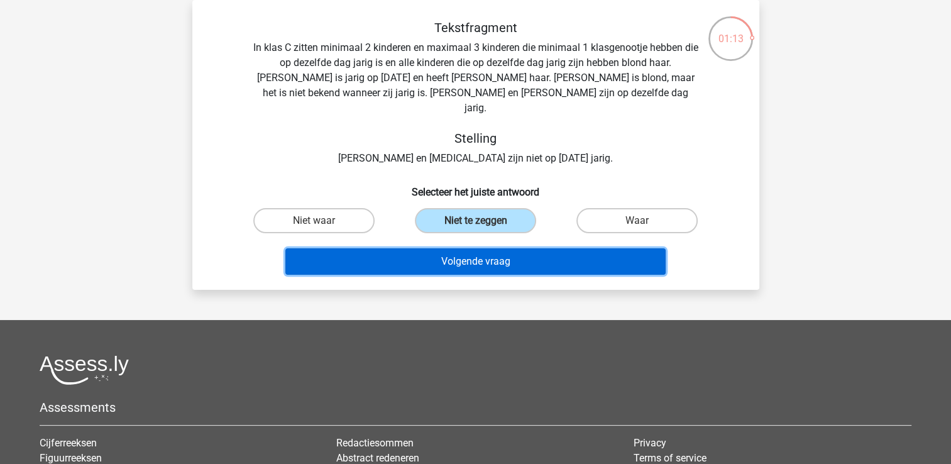
click at [472, 248] on button "Volgende vraag" at bounding box center [475, 261] width 380 height 26
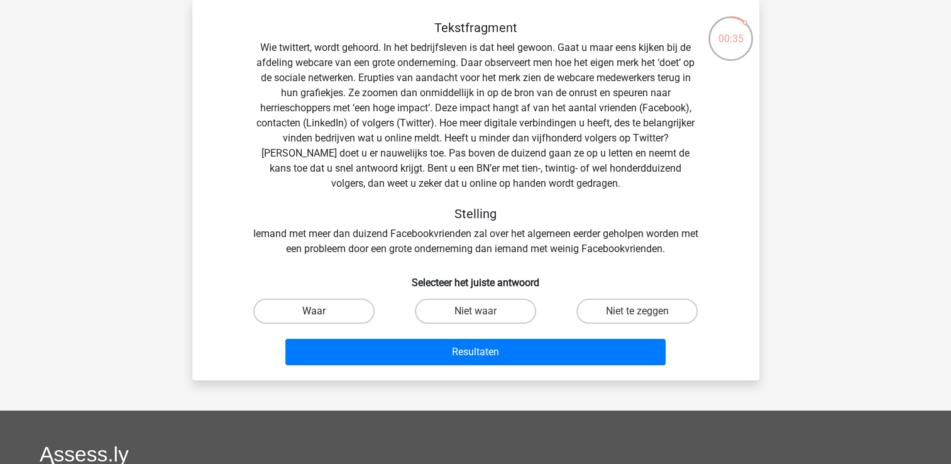
click at [303, 312] on label "Waar" at bounding box center [313, 311] width 121 height 25
click at [314, 312] on input "Waar" at bounding box center [318, 315] width 8 height 8
radio input "true"
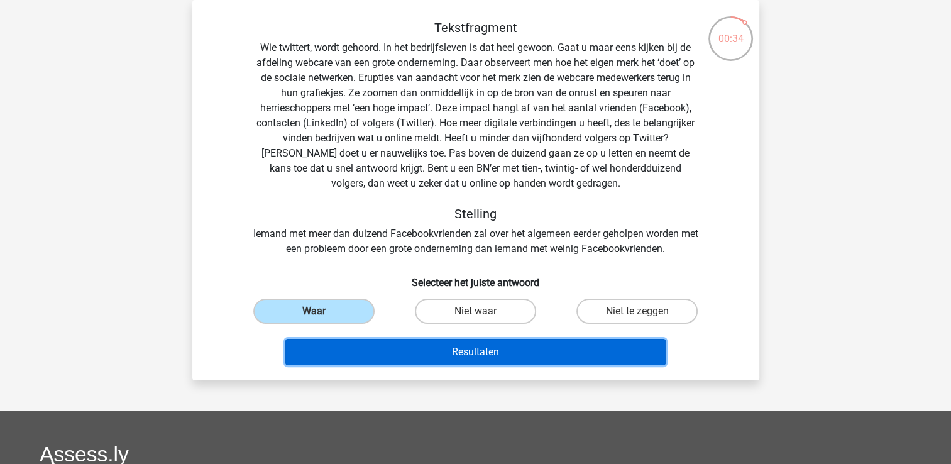
click at [431, 345] on button "Resultaten" at bounding box center [475, 352] width 380 height 26
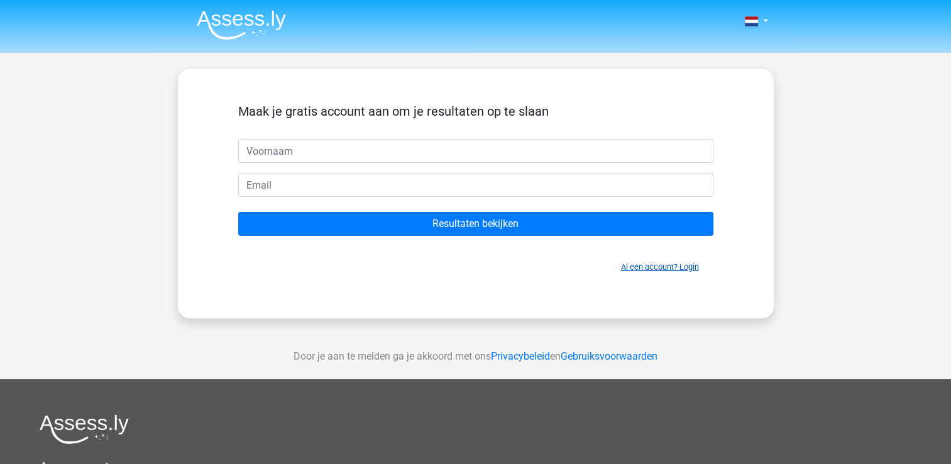
click at [634, 263] on link "Al een account? Login" at bounding box center [660, 266] width 78 height 9
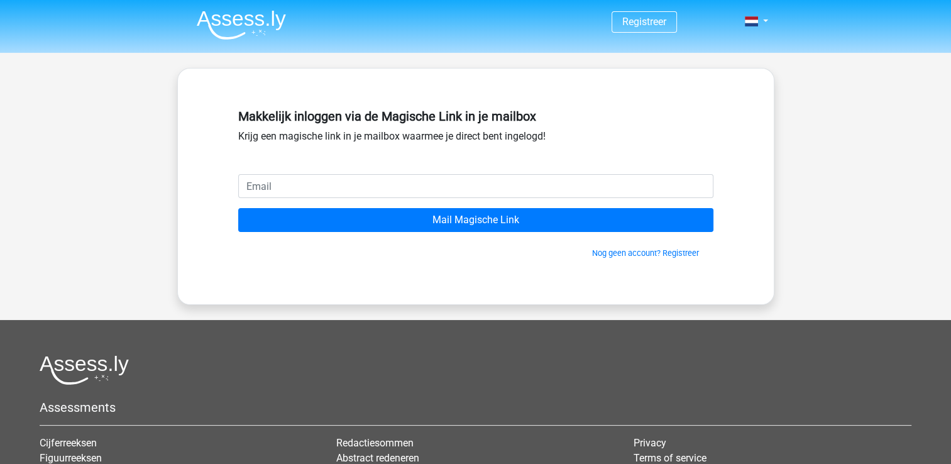
click at [353, 182] on input "email" at bounding box center [475, 186] width 475 height 24
type input "[EMAIL_ADDRESS][DOMAIN_NAME]"
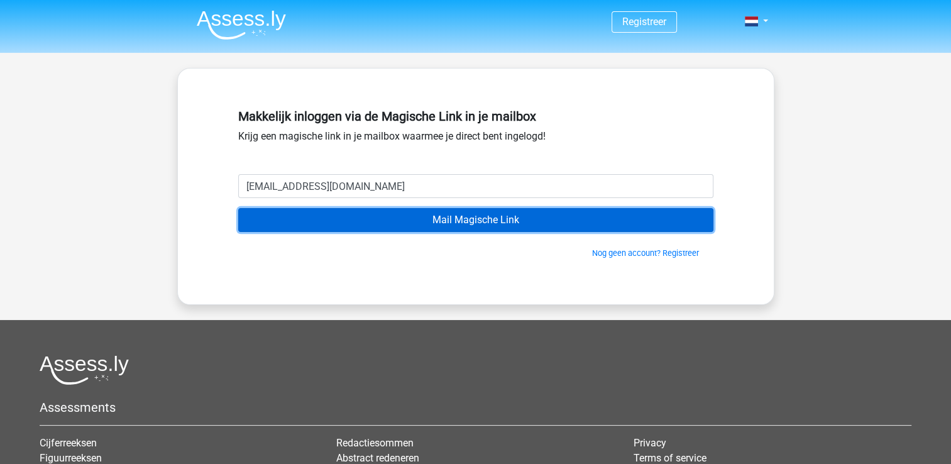
click at [443, 222] on input "Mail Magische Link" at bounding box center [475, 220] width 475 height 24
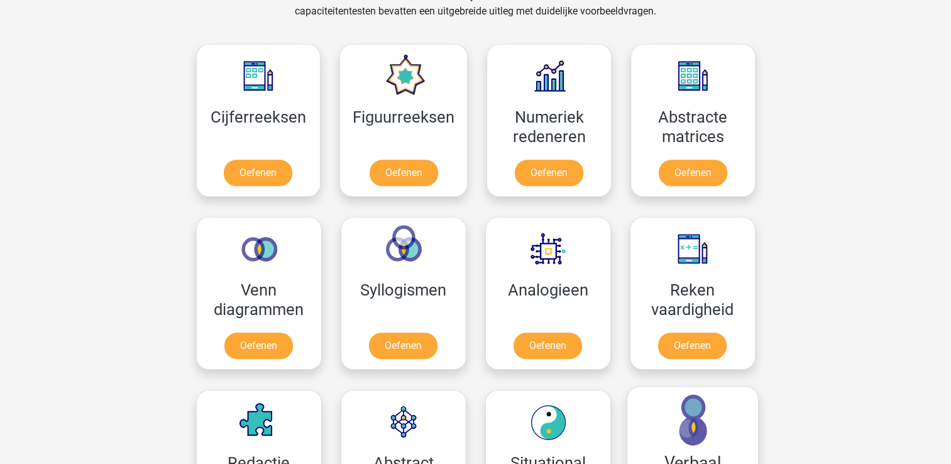
scroll to position [629, 0]
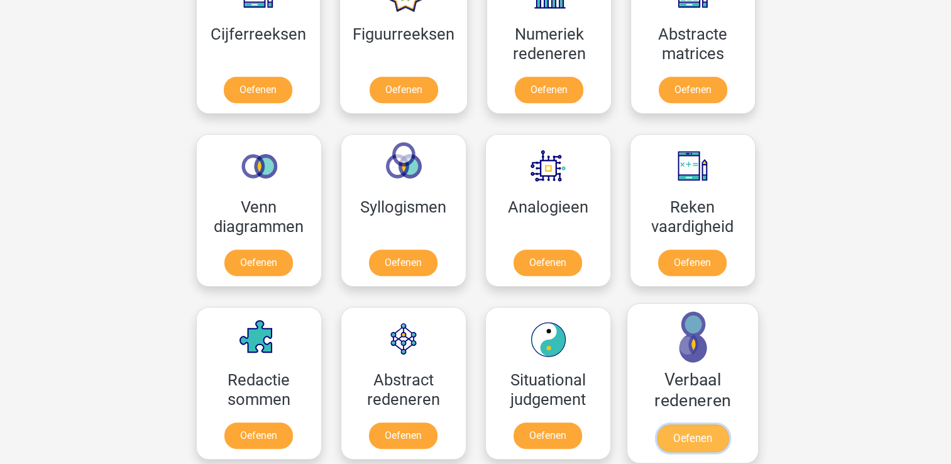
click at [673, 424] on link "Oefenen" at bounding box center [692, 438] width 72 height 28
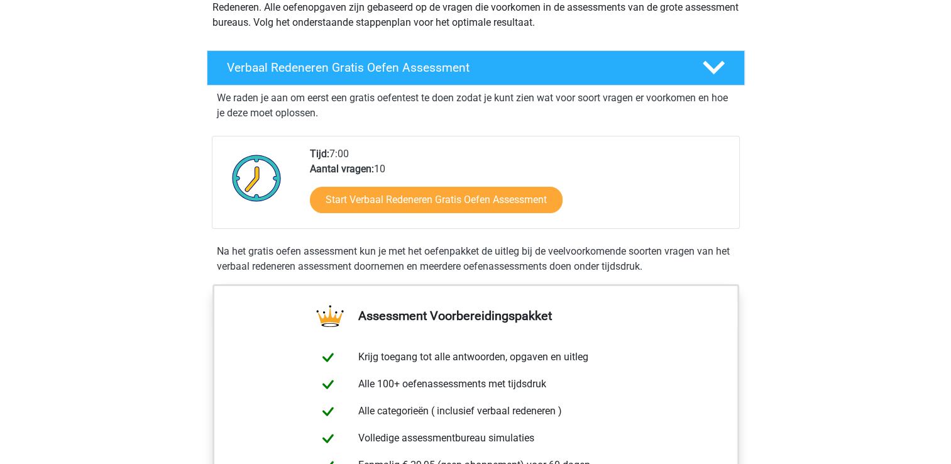
scroll to position [126, 0]
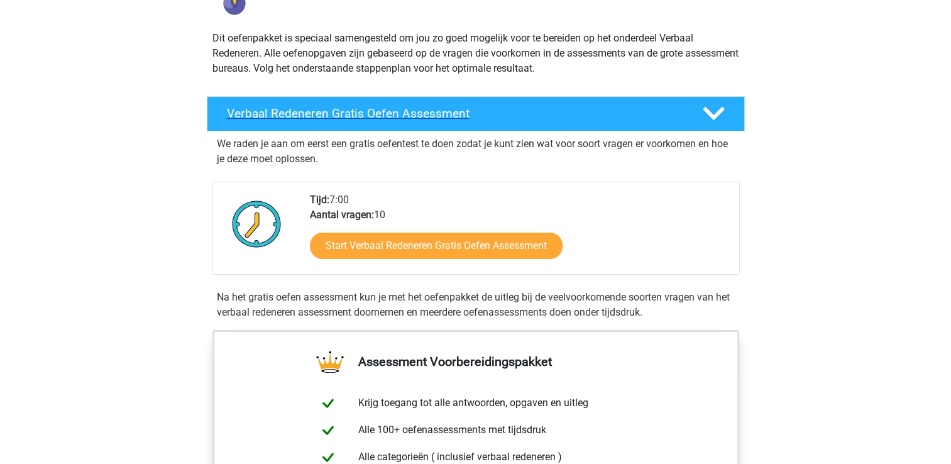
click at [705, 115] on icon at bounding box center [714, 113] width 22 height 22
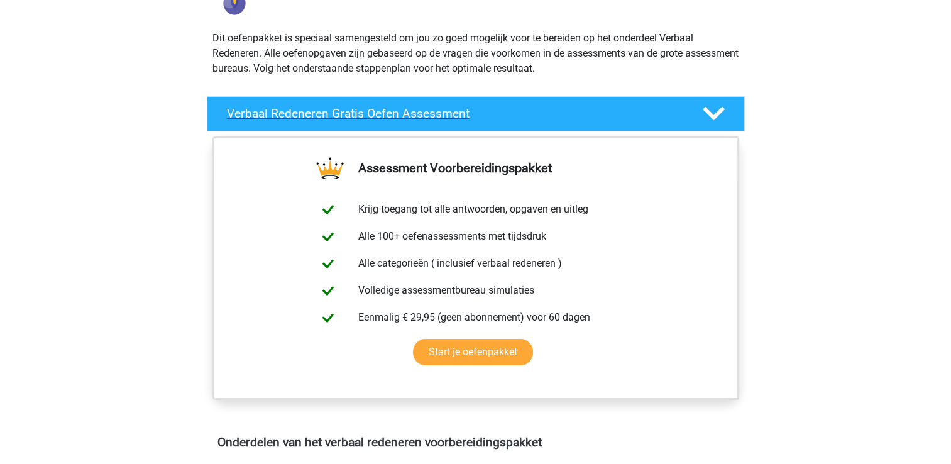
click at [701, 112] on div at bounding box center [712, 113] width 43 height 22
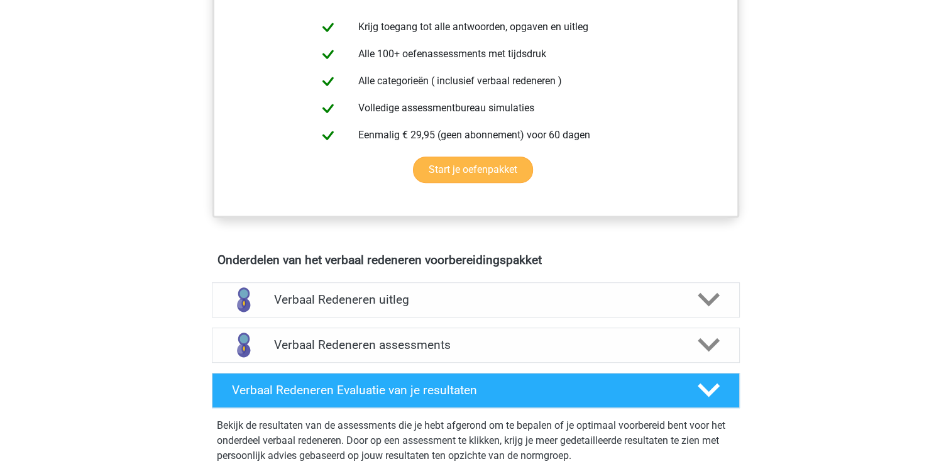
scroll to position [503, 0]
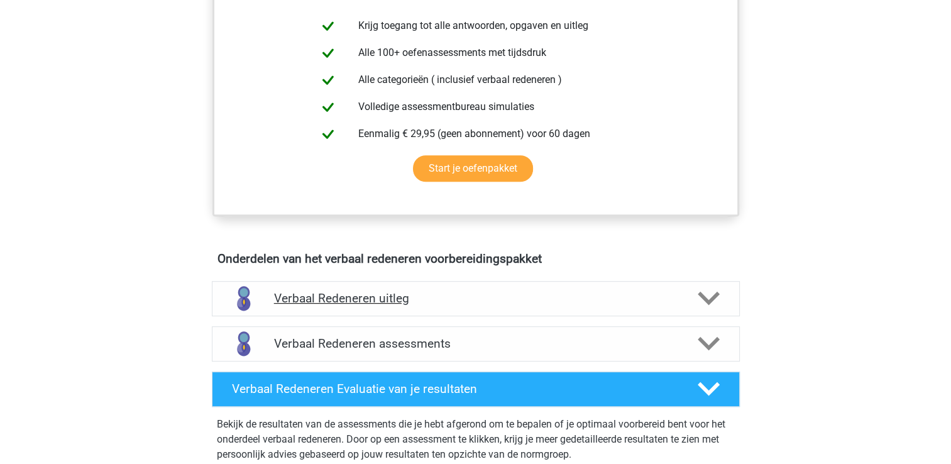
click at [713, 298] on polygon at bounding box center [709, 299] width 22 height 14
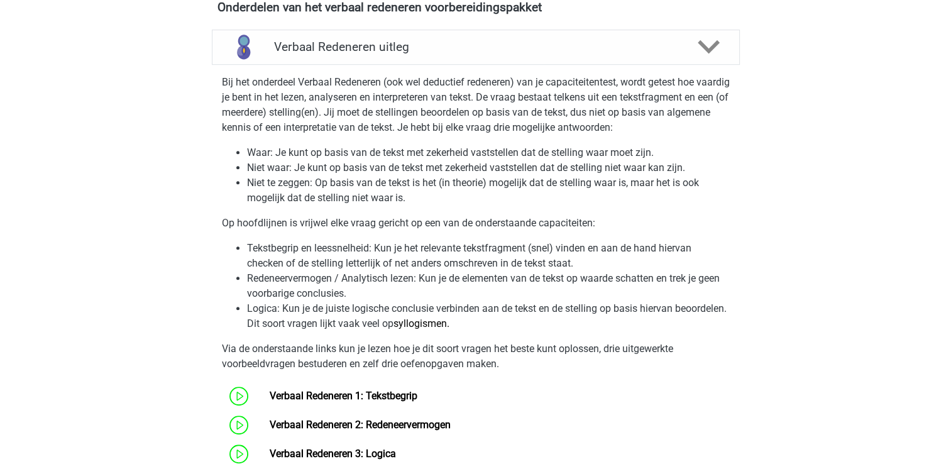
scroll to position [880, 0]
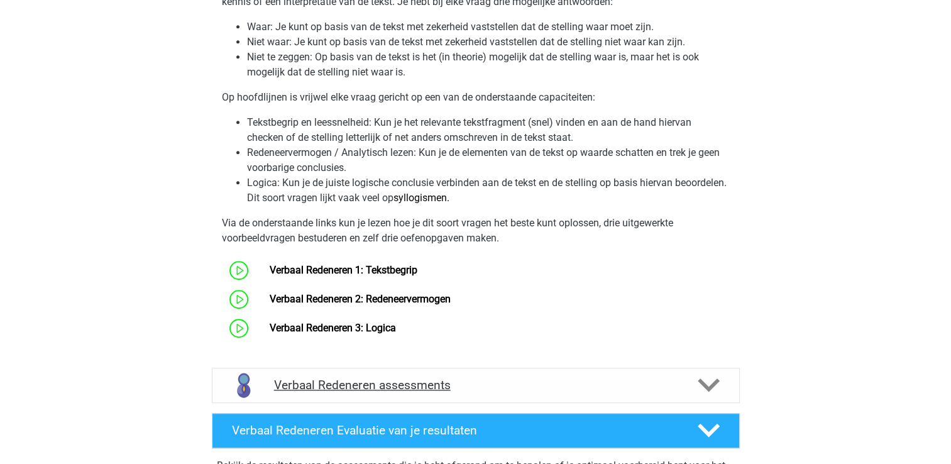
click at [704, 377] on icon at bounding box center [709, 385] width 22 height 22
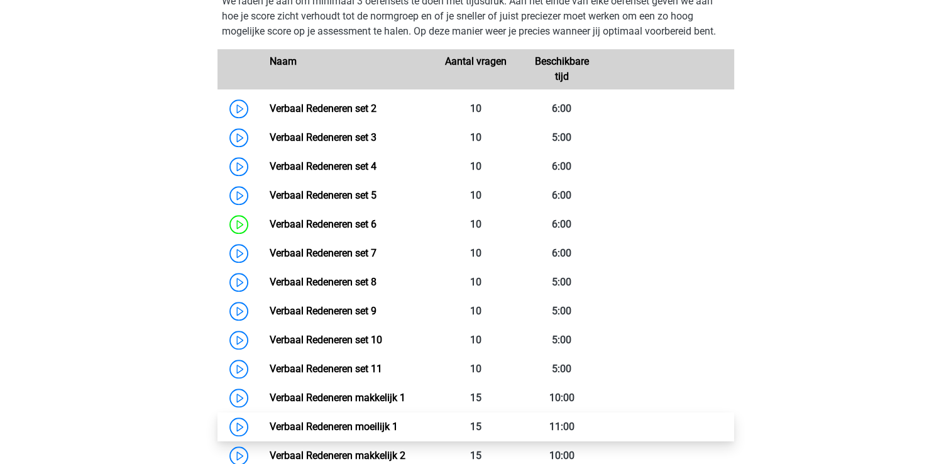
scroll to position [1320, 0]
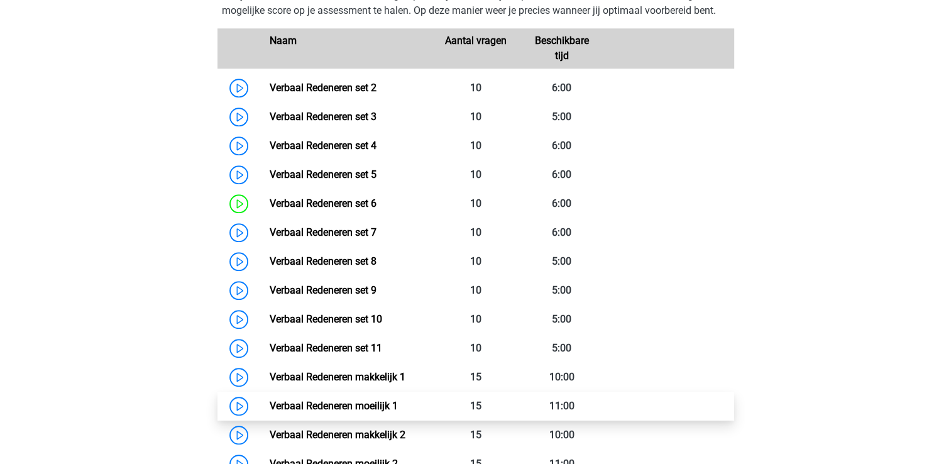
click at [347, 403] on link "Verbaal Redeneren moeilijk 1" at bounding box center [334, 406] width 128 height 12
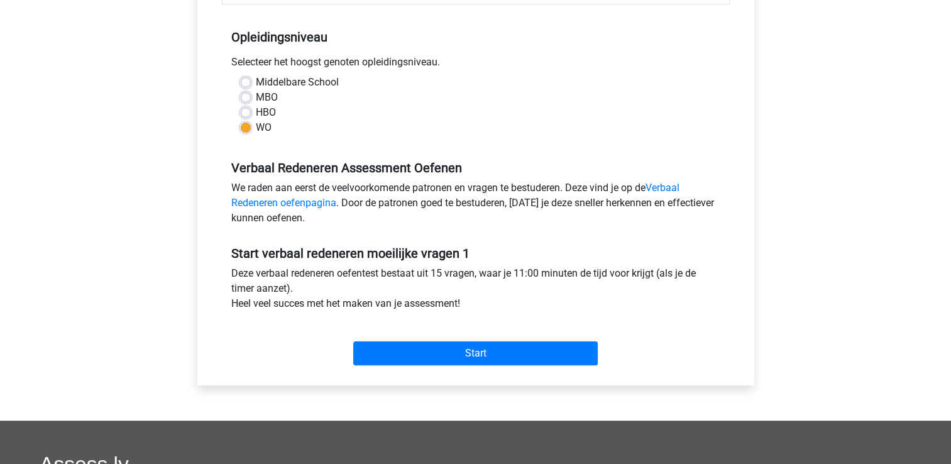
scroll to position [314, 0]
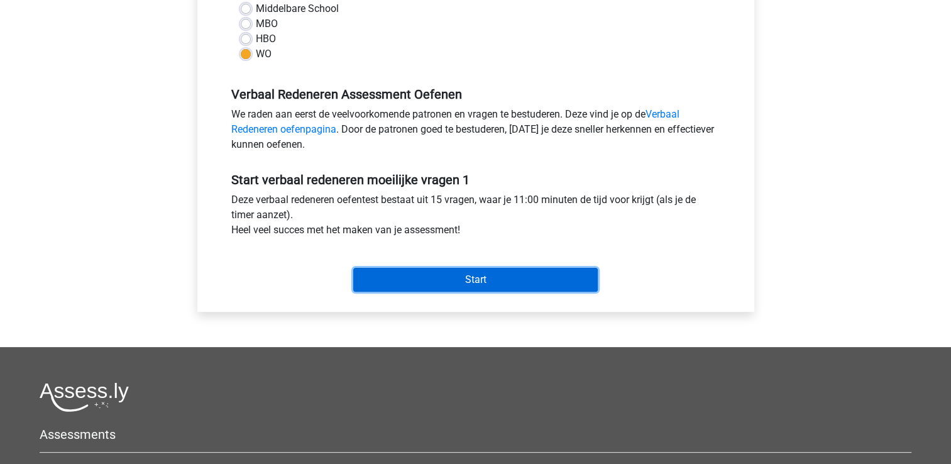
click at [423, 274] on input "Start" at bounding box center [475, 280] width 245 height 24
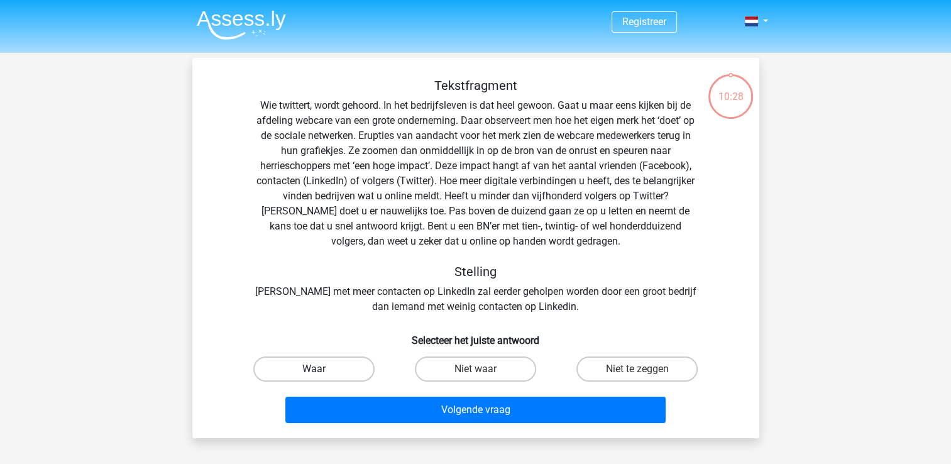
click at [330, 367] on label "Waar" at bounding box center [313, 368] width 121 height 25
click at [322, 369] on input "Waar" at bounding box center [318, 373] width 8 height 8
radio input "true"
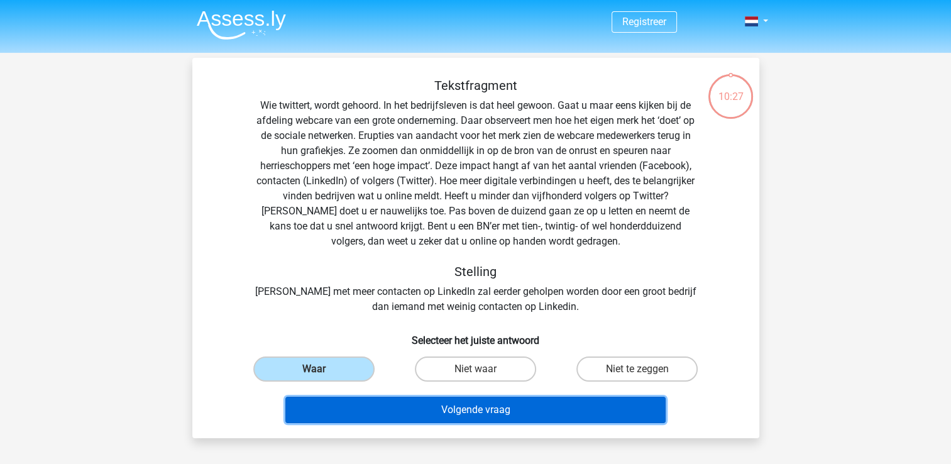
click at [453, 410] on button "Volgende vraag" at bounding box center [475, 410] width 380 height 26
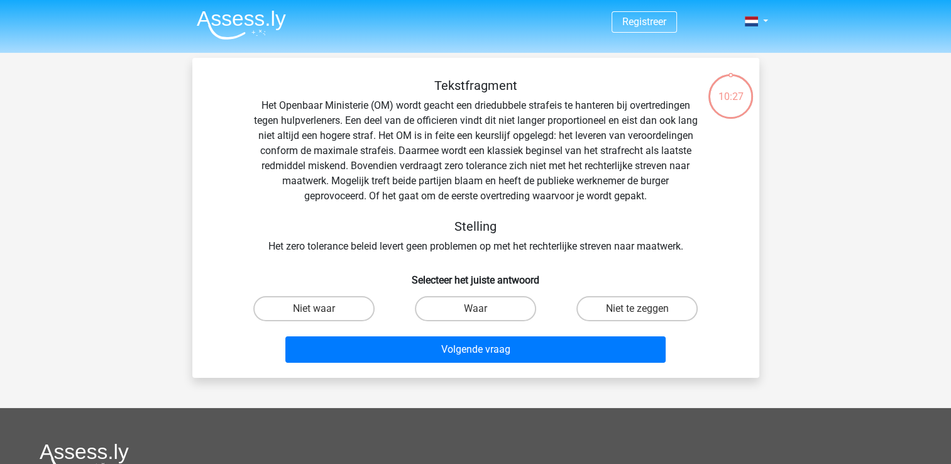
scroll to position [58, 0]
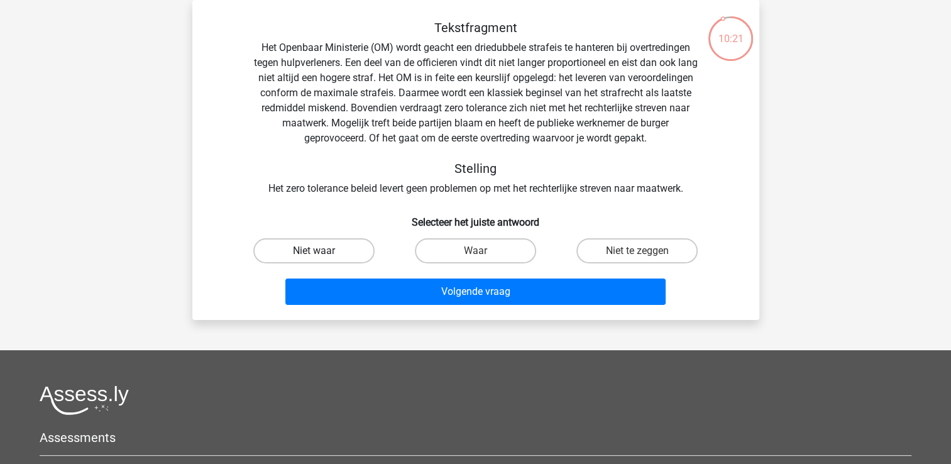
click at [352, 246] on label "Niet waar" at bounding box center [313, 250] width 121 height 25
click at [322, 251] on input "Niet waar" at bounding box center [318, 255] width 8 height 8
radio input "true"
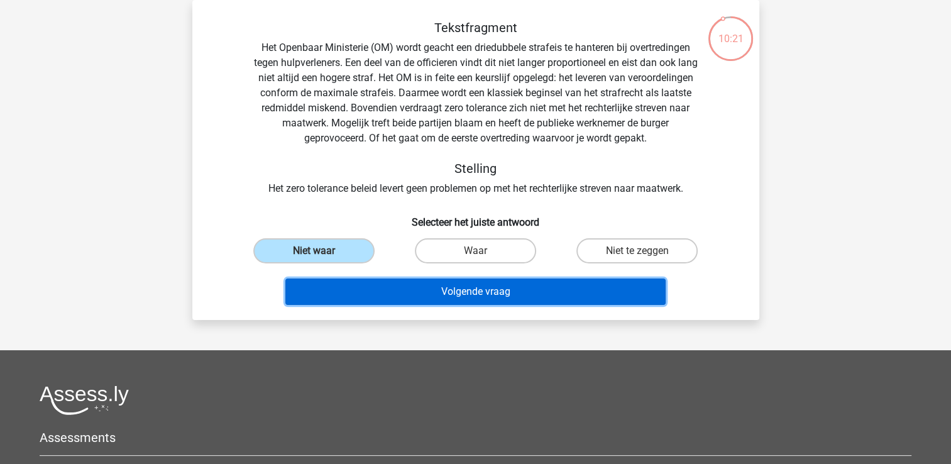
click at [424, 297] on button "Volgende vraag" at bounding box center [475, 292] width 380 height 26
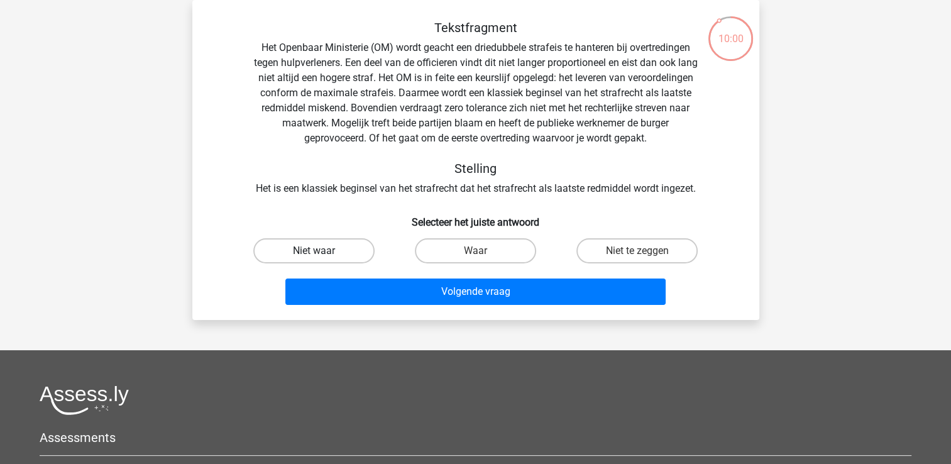
click at [331, 256] on label "Niet waar" at bounding box center [313, 250] width 121 height 25
click at [322, 256] on input "Niet waar" at bounding box center [318, 255] width 8 height 8
radio input "true"
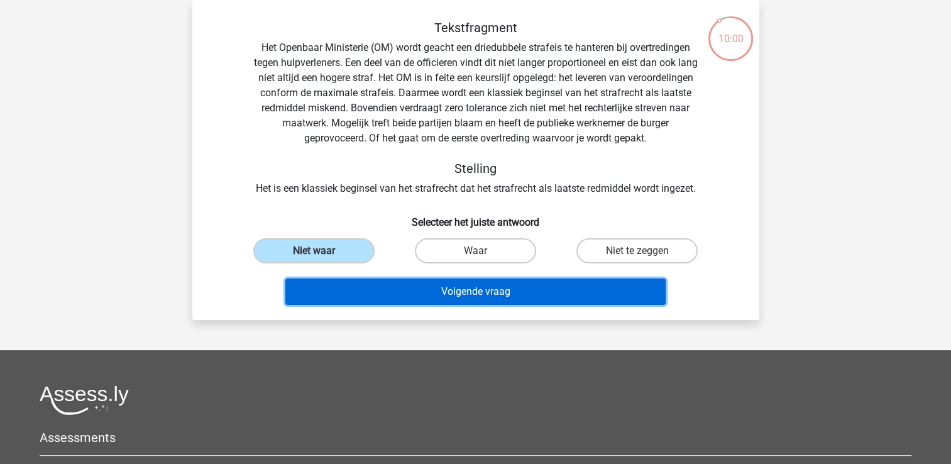
click at [410, 288] on button "Volgende vraag" at bounding box center [475, 292] width 380 height 26
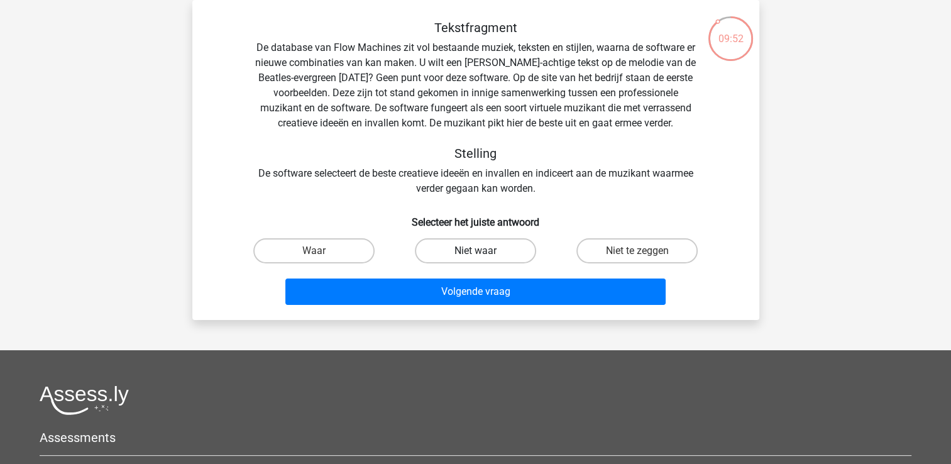
click at [449, 250] on label "Niet waar" at bounding box center [475, 250] width 121 height 25
click at [475, 251] on input "Niet waar" at bounding box center [479, 255] width 8 height 8
radio input "true"
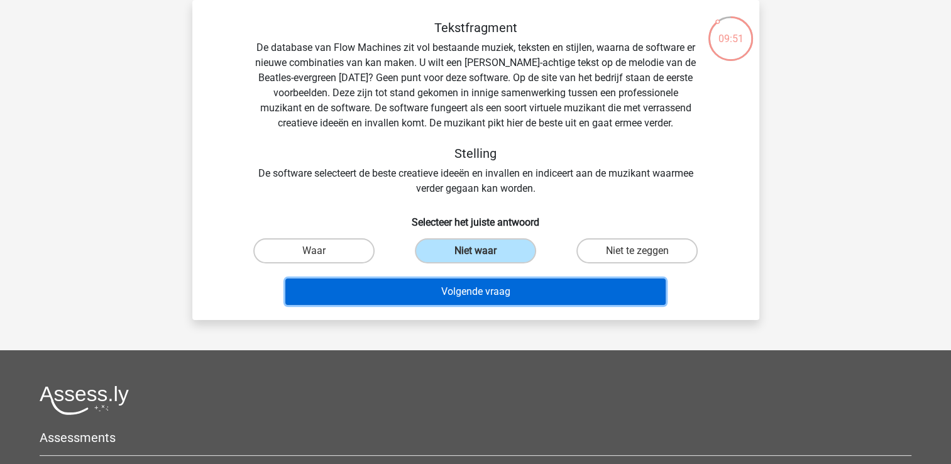
click at [472, 294] on button "Volgende vraag" at bounding box center [475, 292] width 380 height 26
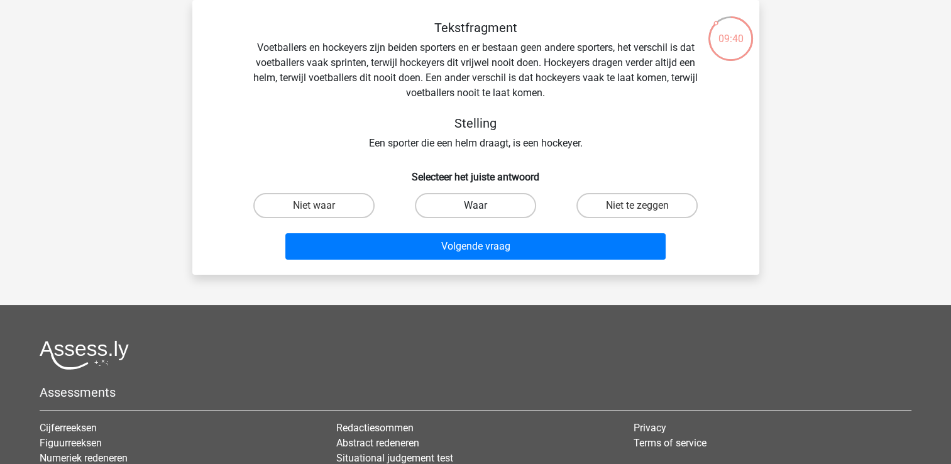
click at [492, 202] on label "Waar" at bounding box center [475, 205] width 121 height 25
click at [483, 206] on input "Waar" at bounding box center [479, 210] width 8 height 8
radio input "true"
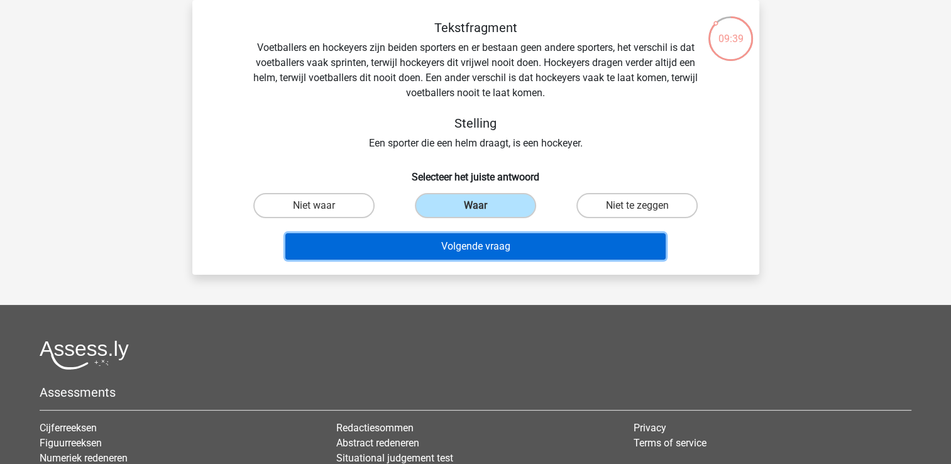
click at [497, 256] on button "Volgende vraag" at bounding box center [475, 246] width 380 height 26
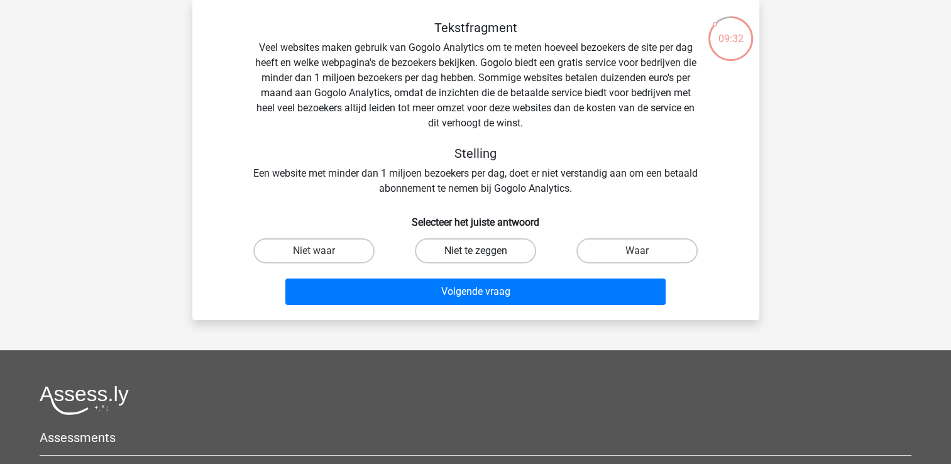
click at [510, 248] on label "Niet te zeggen" at bounding box center [475, 250] width 121 height 25
click at [483, 251] on input "Niet te zeggen" at bounding box center [479, 255] width 8 height 8
radio input "true"
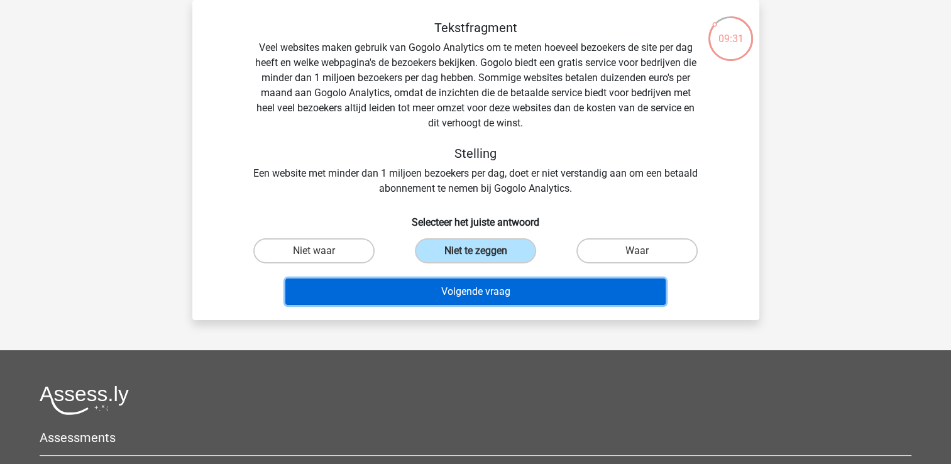
click at [514, 294] on button "Volgende vraag" at bounding box center [475, 292] width 380 height 26
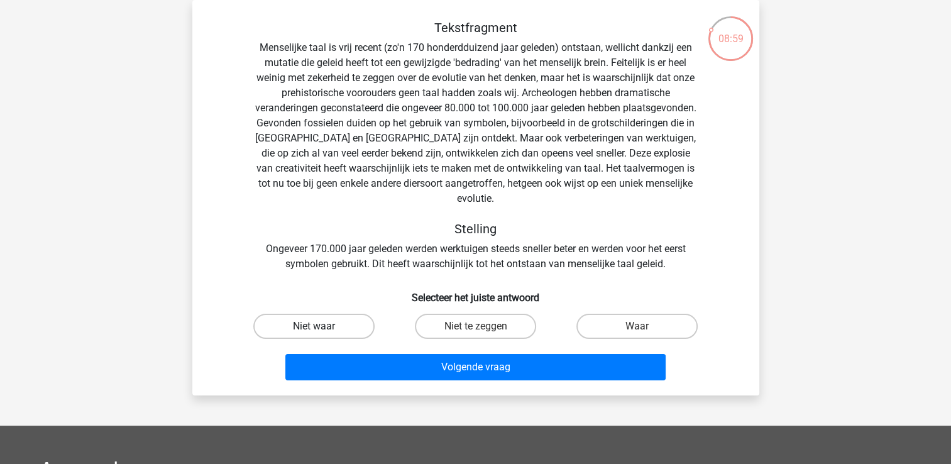
click at [319, 314] on label "Niet waar" at bounding box center [313, 326] width 121 height 25
click at [319, 326] on input "Niet waar" at bounding box center [318, 330] width 8 height 8
radio input "true"
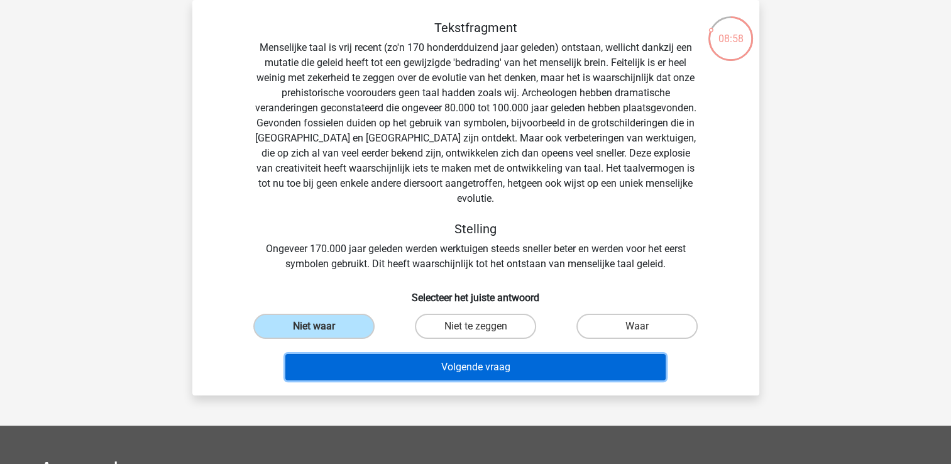
click at [407, 354] on button "Volgende vraag" at bounding box center [475, 367] width 380 height 26
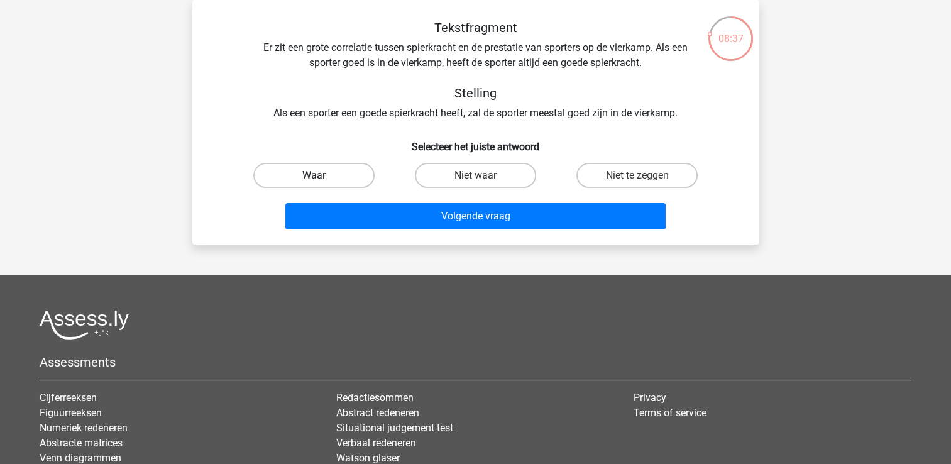
click at [334, 175] on label "Waar" at bounding box center [313, 175] width 121 height 25
click at [322, 175] on input "Waar" at bounding box center [318, 179] width 8 height 8
radio input "true"
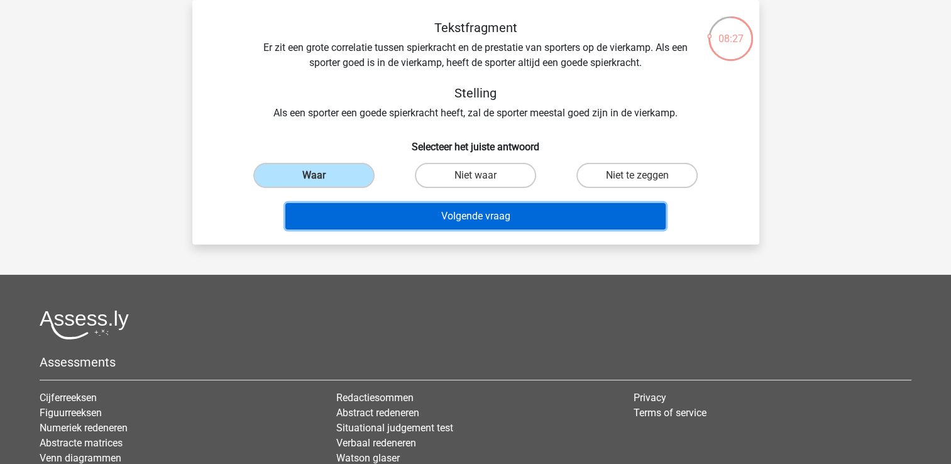
click at [445, 215] on button "Volgende vraag" at bounding box center [475, 216] width 380 height 26
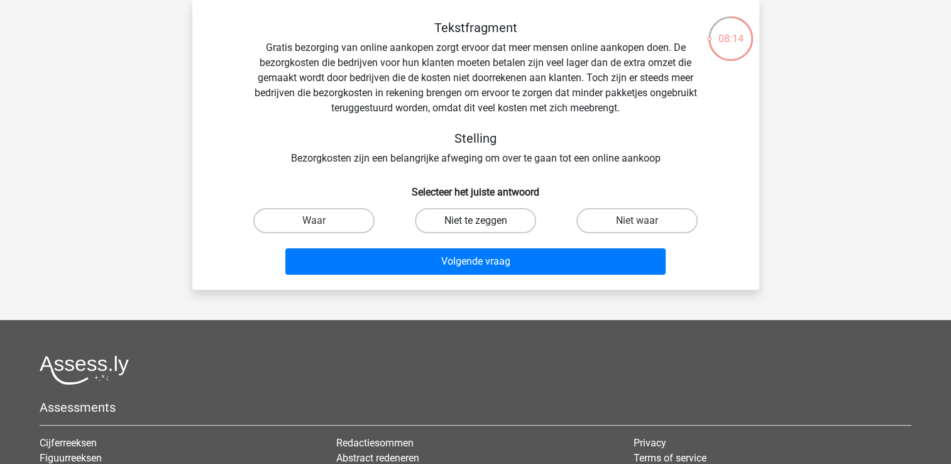
click at [440, 217] on label "Niet te zeggen" at bounding box center [475, 220] width 121 height 25
click at [475, 221] on input "Niet te zeggen" at bounding box center [479, 225] width 8 height 8
radio input "true"
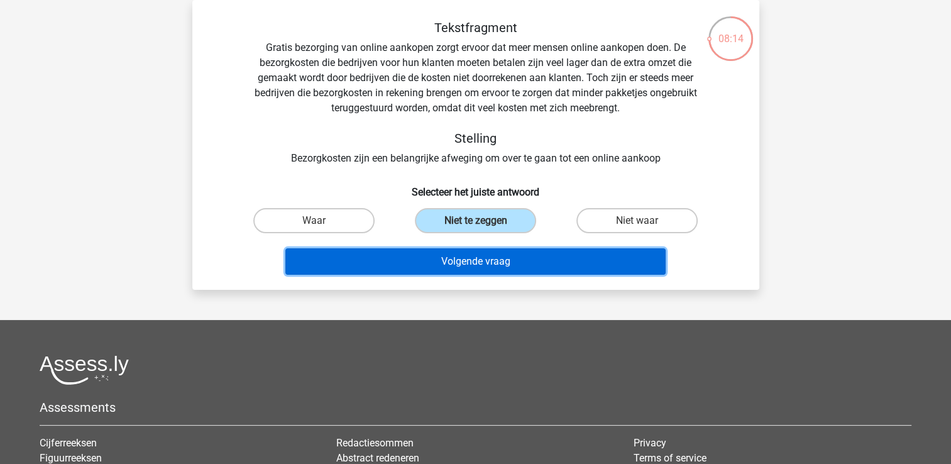
click at [460, 251] on button "Volgende vraag" at bounding box center [475, 261] width 380 height 26
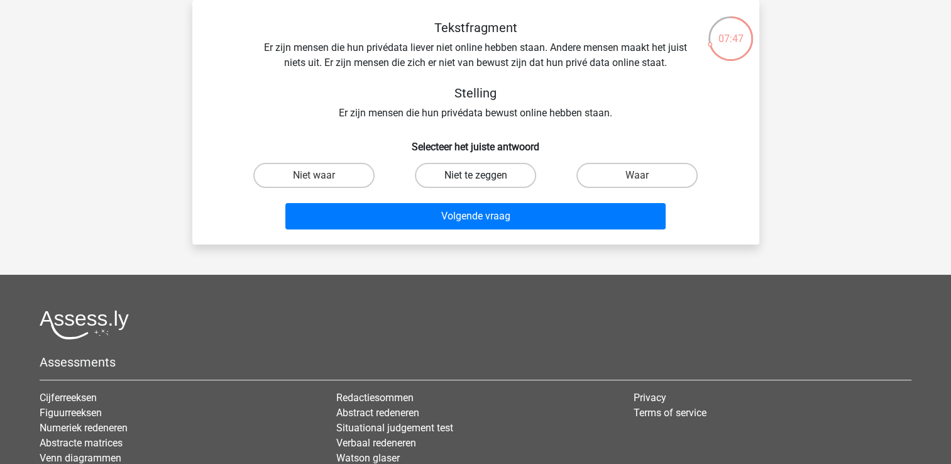
click at [474, 172] on label "Niet te zeggen" at bounding box center [475, 175] width 121 height 25
click at [475, 175] on input "Niet te zeggen" at bounding box center [479, 179] width 8 height 8
radio input "true"
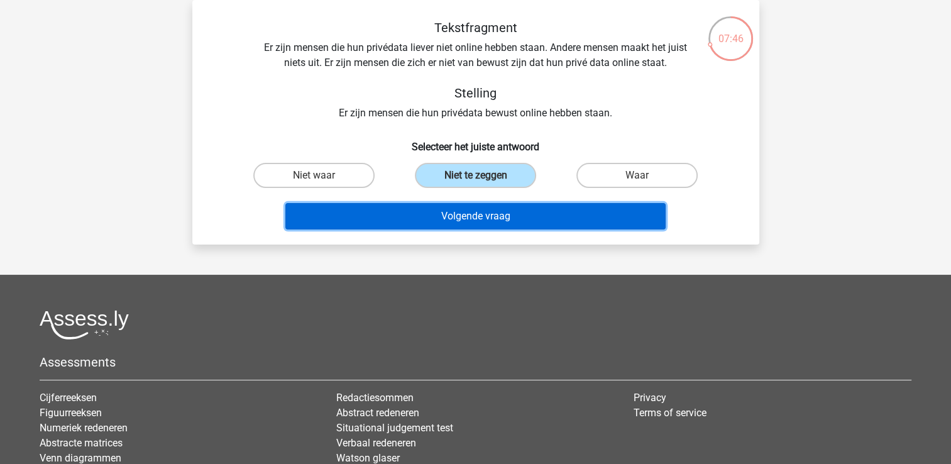
click at [482, 212] on button "Volgende vraag" at bounding box center [475, 216] width 380 height 26
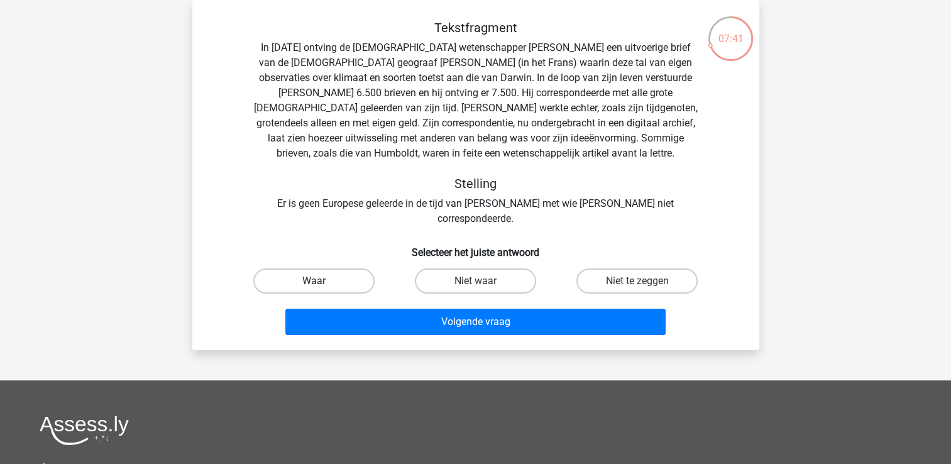
click at [328, 268] on label "Waar" at bounding box center [313, 280] width 121 height 25
click at [322, 281] on input "Waar" at bounding box center [318, 285] width 8 height 8
radio input "true"
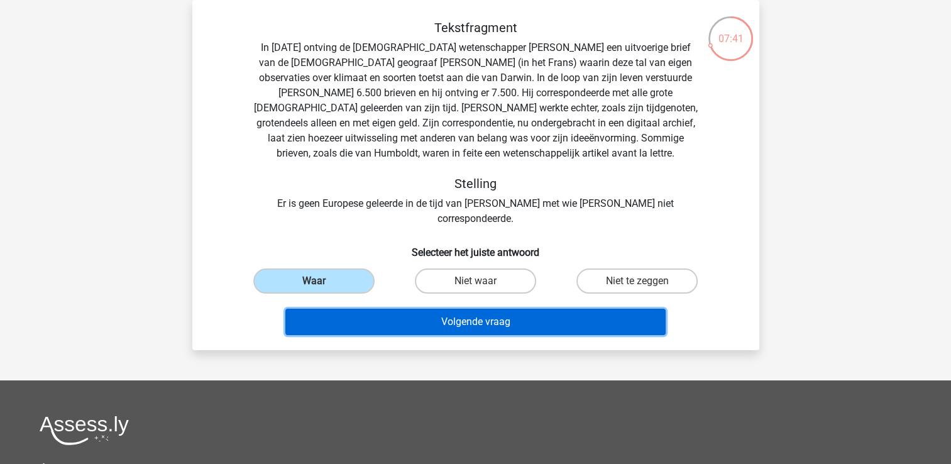
click at [392, 309] on button "Volgende vraag" at bounding box center [475, 322] width 380 height 26
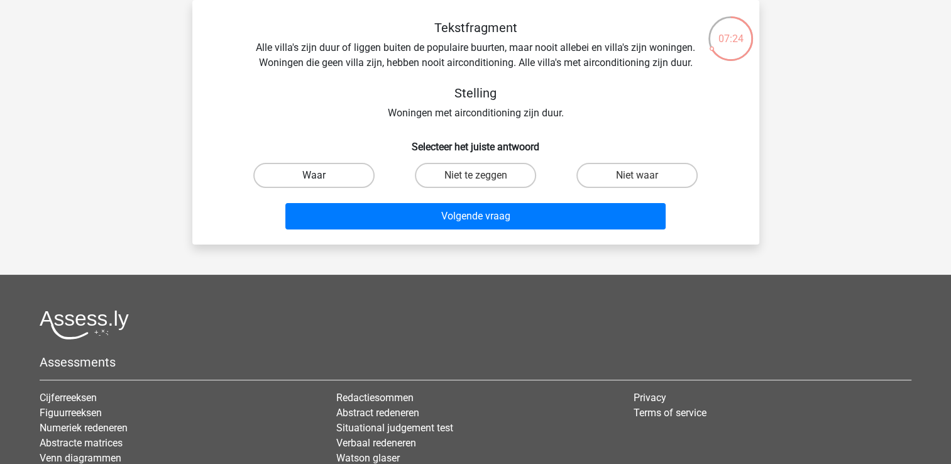
click at [329, 175] on label "Waar" at bounding box center [313, 175] width 121 height 25
click at [322, 175] on input "Waar" at bounding box center [318, 179] width 8 height 8
radio input "true"
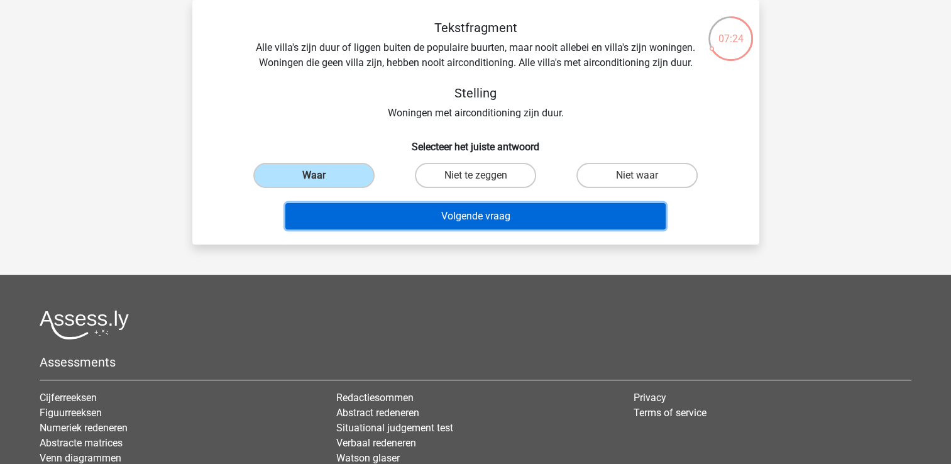
click at [401, 225] on button "Volgende vraag" at bounding box center [475, 216] width 380 height 26
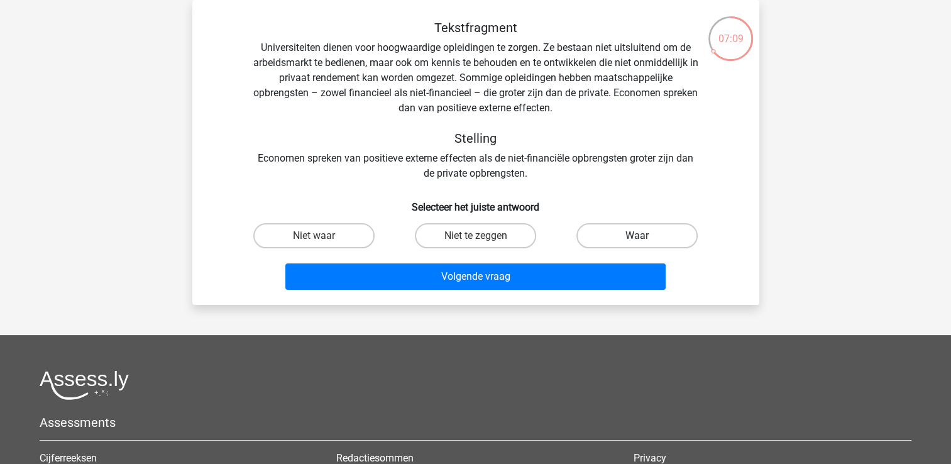
click at [673, 231] on label "Waar" at bounding box center [637, 235] width 121 height 25
click at [646, 236] on input "Waar" at bounding box center [641, 240] width 8 height 8
radio input "true"
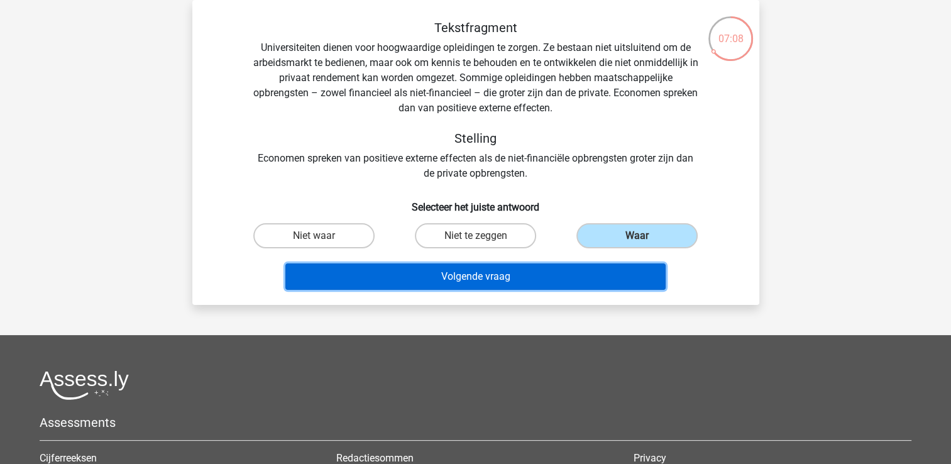
click at [553, 272] on button "Volgende vraag" at bounding box center [475, 276] width 380 height 26
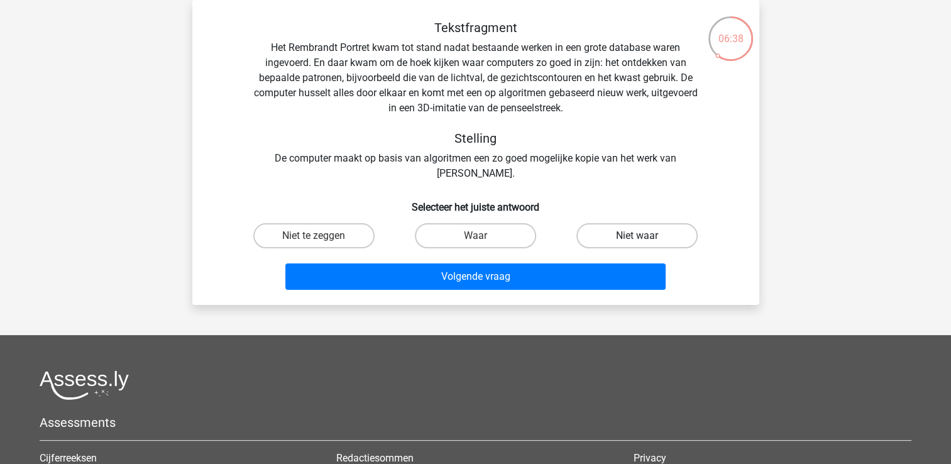
click at [626, 242] on label "Niet waar" at bounding box center [637, 235] width 121 height 25
click at [637, 242] on input "Niet waar" at bounding box center [641, 240] width 8 height 8
radio input "true"
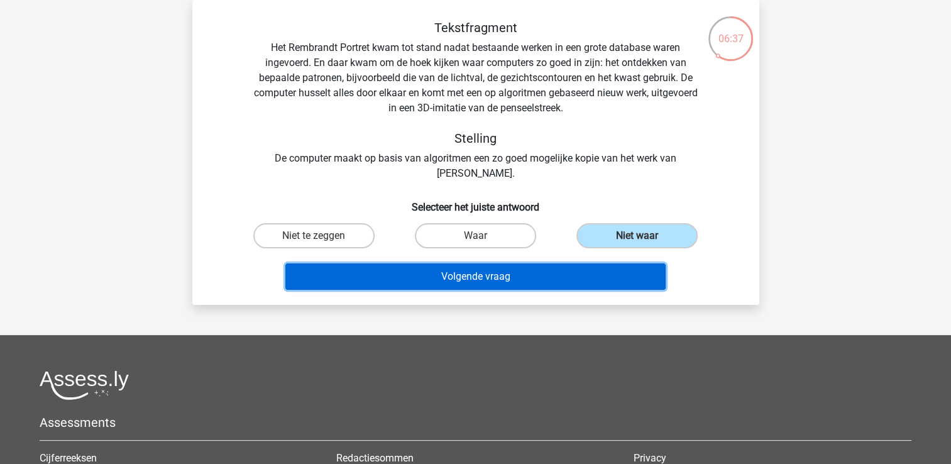
click at [524, 279] on button "Volgende vraag" at bounding box center [475, 276] width 380 height 26
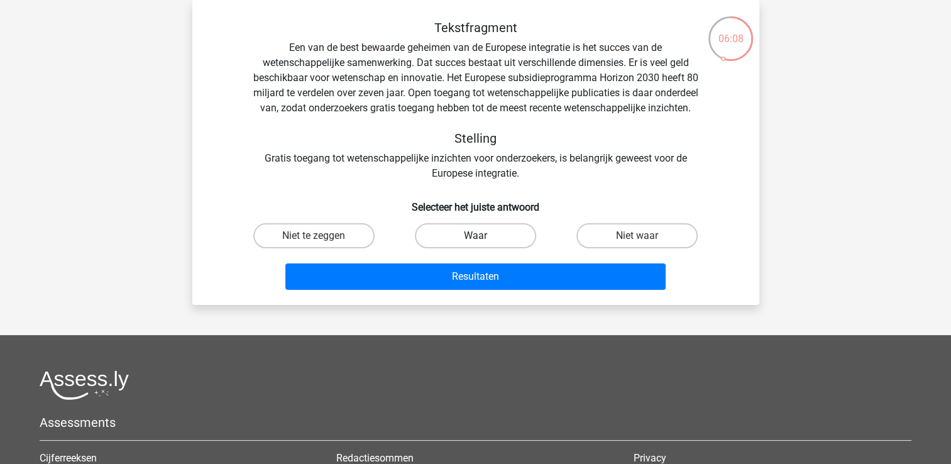
click at [526, 244] on label "Waar" at bounding box center [475, 235] width 121 height 25
click at [483, 244] on input "Waar" at bounding box center [479, 240] width 8 height 8
radio input "true"
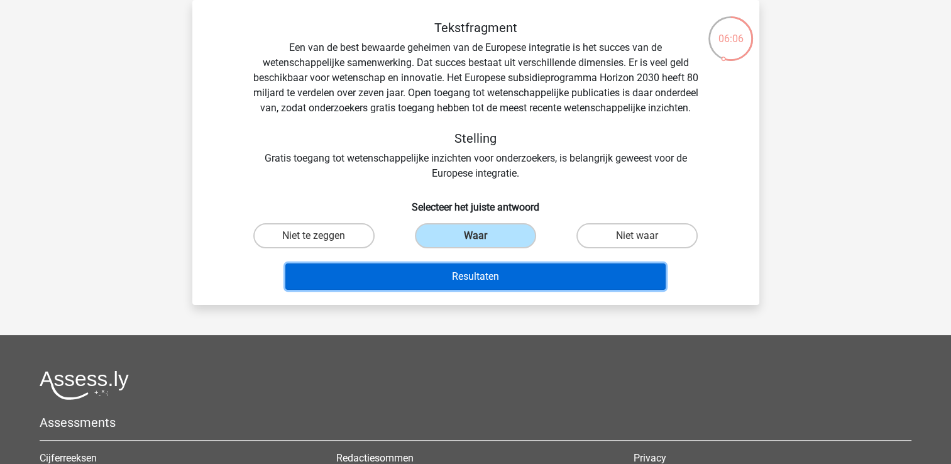
click at [455, 290] on button "Resultaten" at bounding box center [475, 276] width 380 height 26
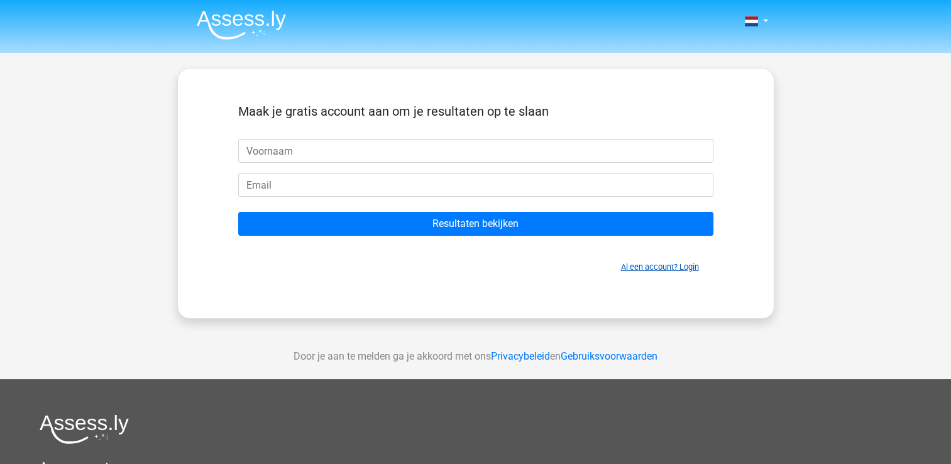
click at [666, 266] on link "Al een account? Login" at bounding box center [660, 266] width 78 height 9
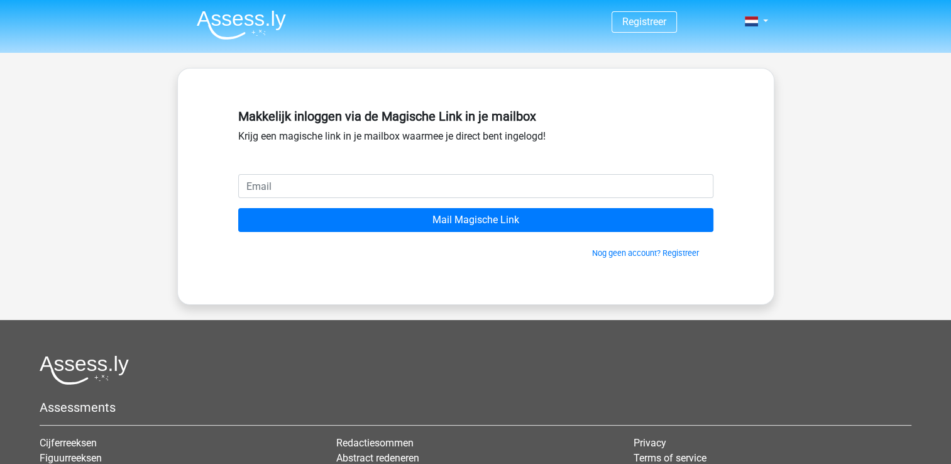
click at [323, 185] on input "email" at bounding box center [475, 186] width 475 height 24
type input "[EMAIL_ADDRESS][DOMAIN_NAME]"
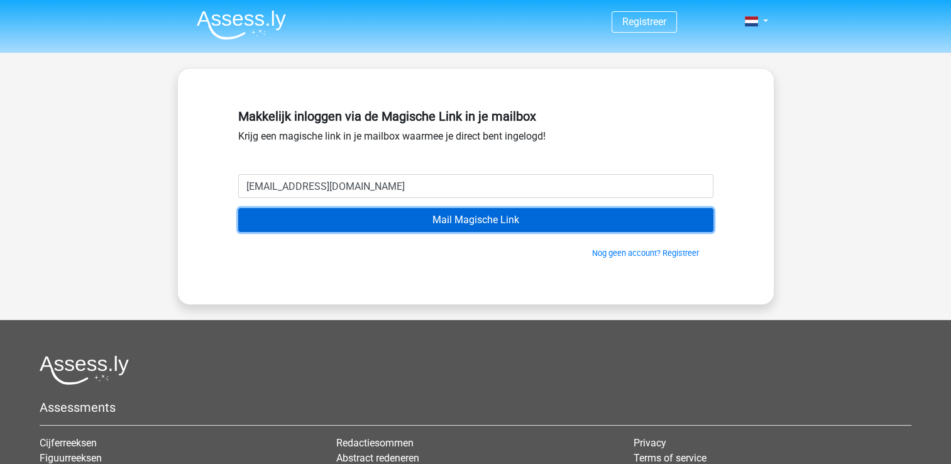
click at [517, 225] on input "Mail Magische Link" at bounding box center [475, 220] width 475 height 24
